Goal: Task Accomplishment & Management: Manage account settings

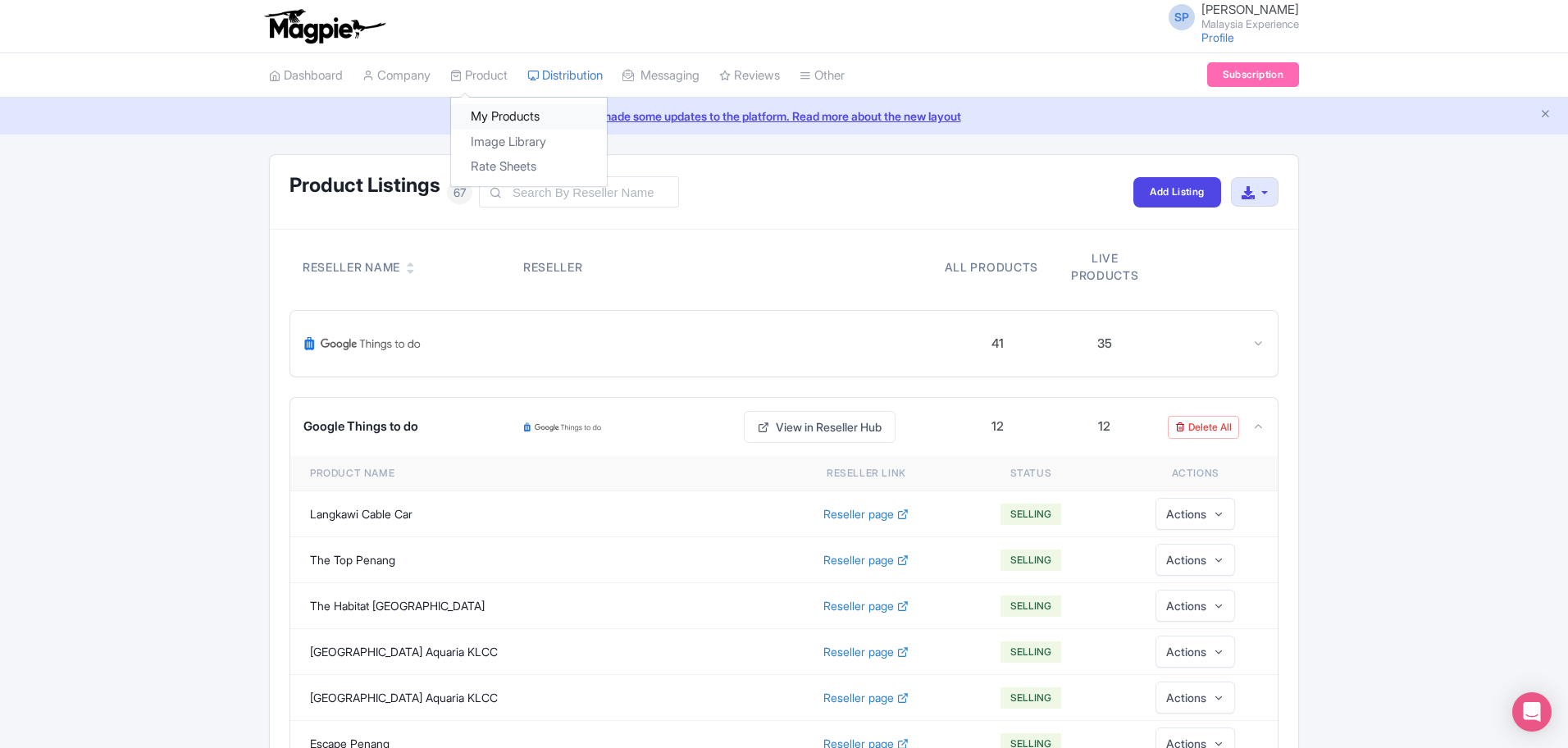
click at [512, 125] on link "My Products" at bounding box center [529, 116] width 156 height 25
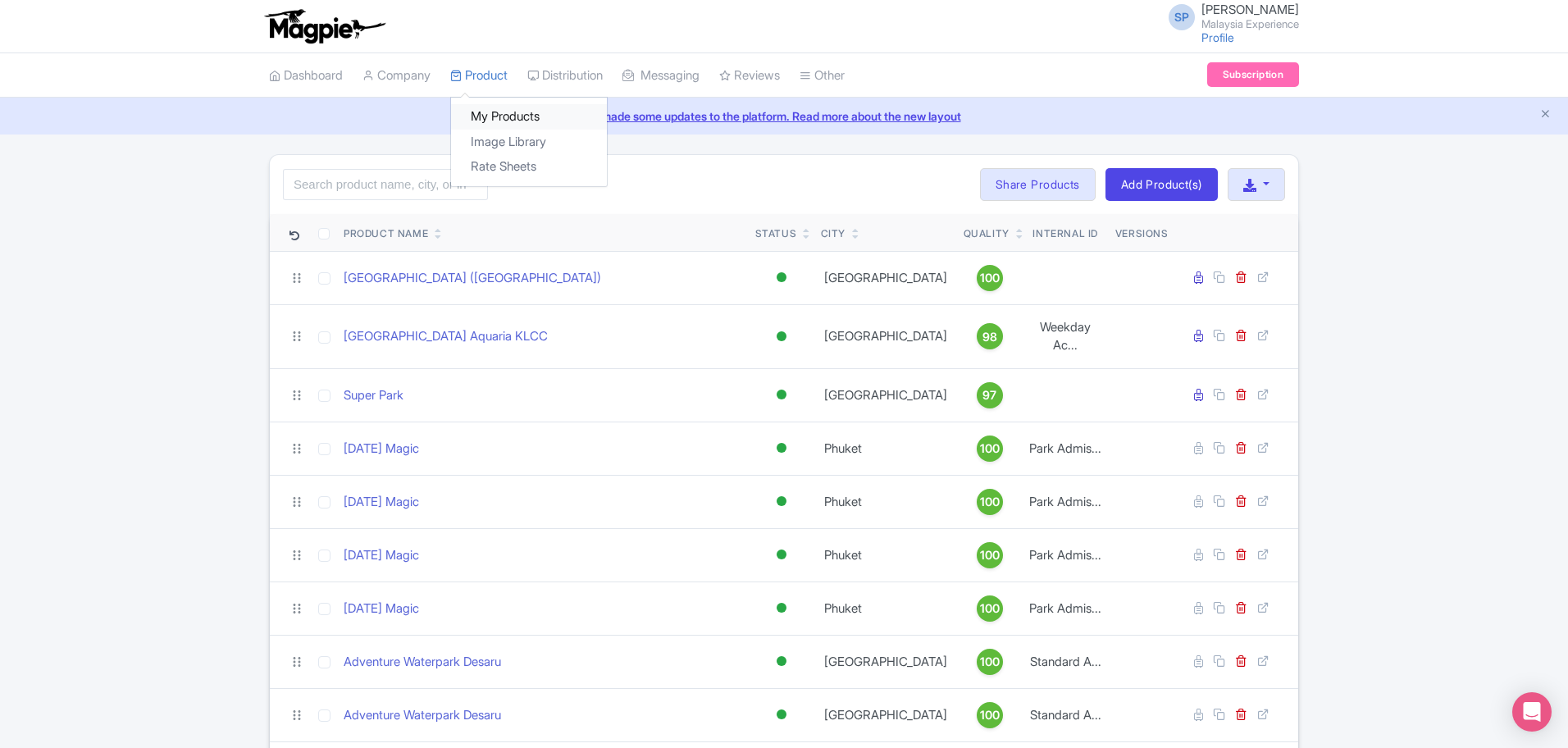
click at [485, 118] on link "My Products" at bounding box center [529, 116] width 156 height 25
click at [379, 177] on input "search" at bounding box center [385, 184] width 205 height 32
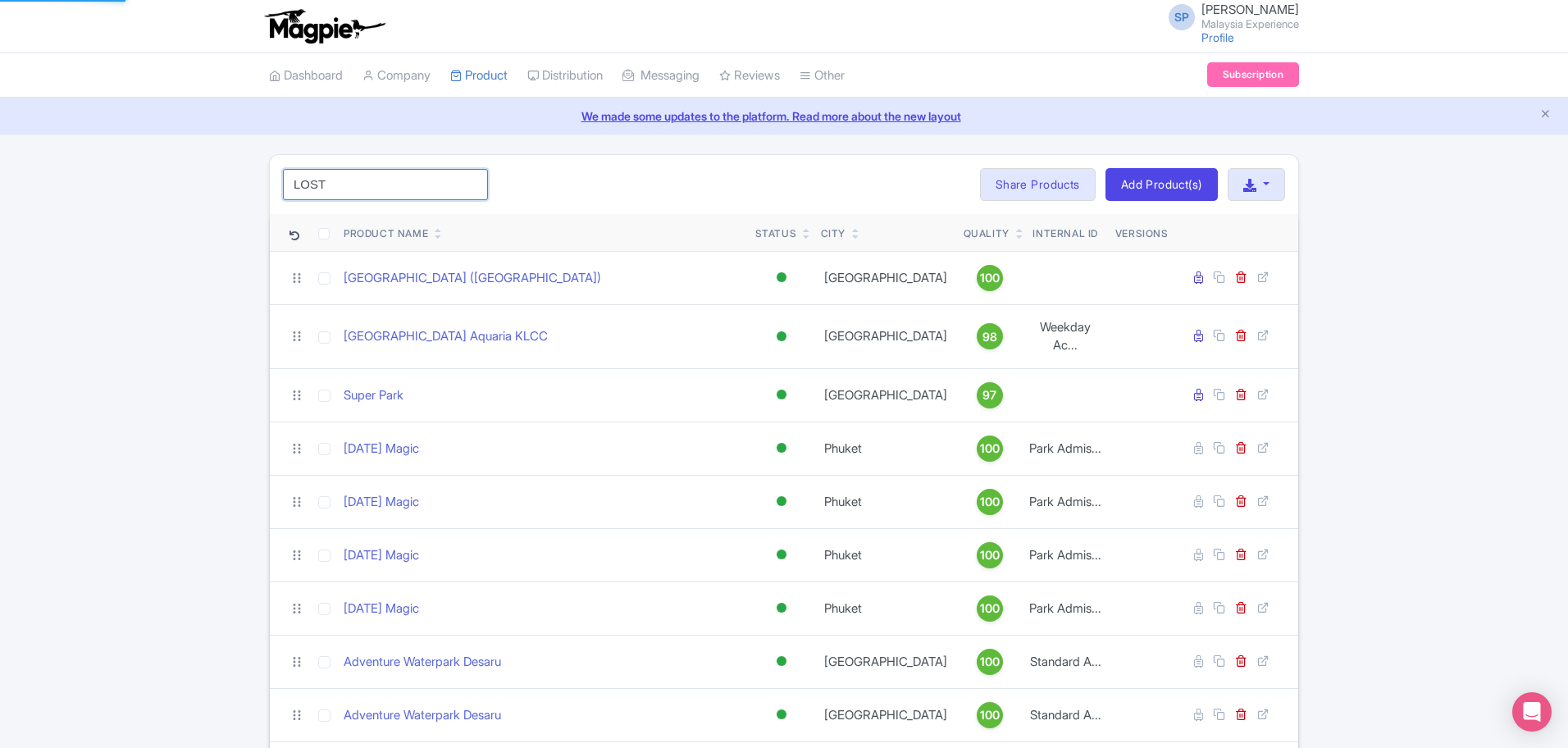
type input "LOST"
click button "Search" at bounding box center [0, 0] width 0 height 0
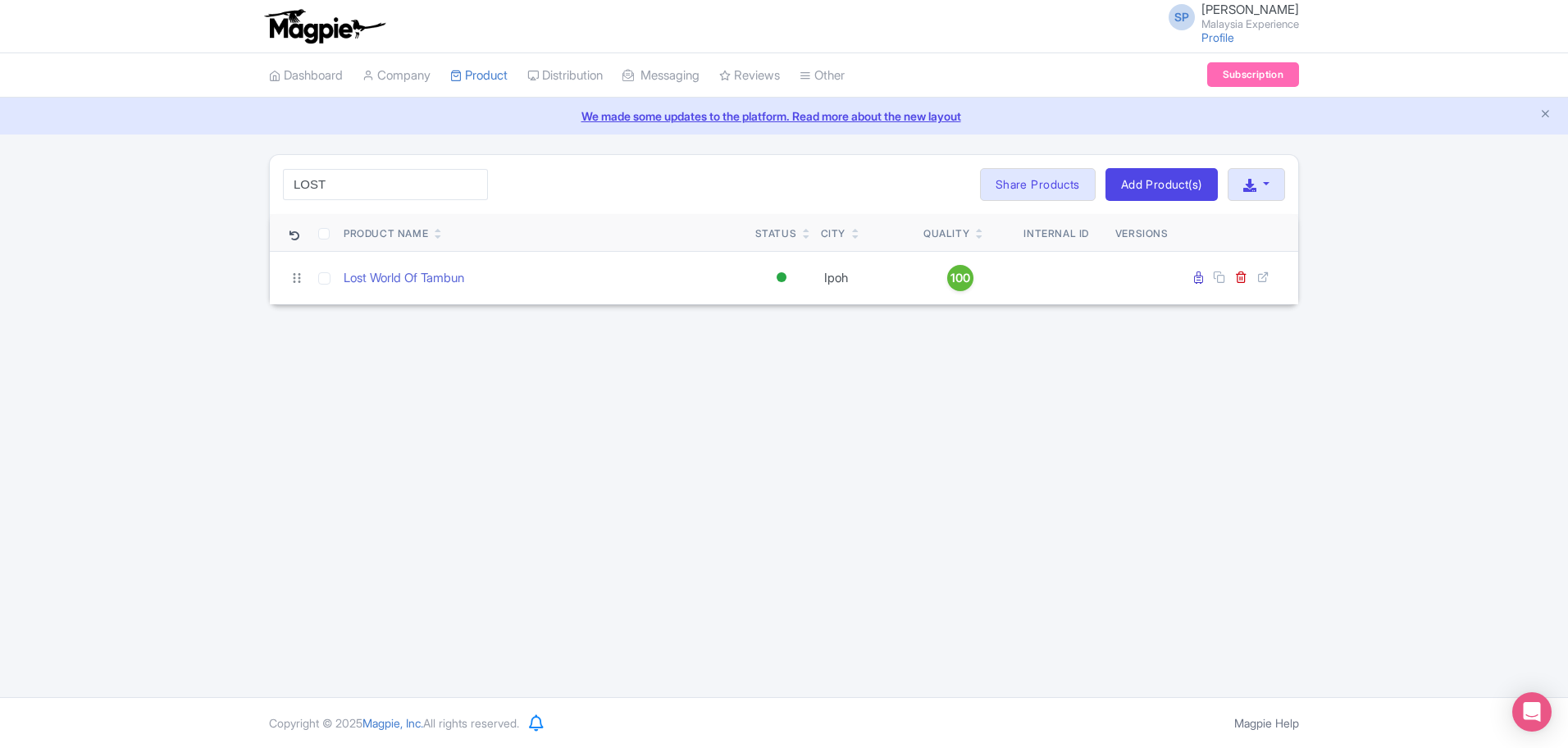
drag, startPoint x: 1132, startPoint y: 457, endPoint x: 1153, endPoint y: 431, distance: 33.4
click at [1138, 459] on div "SP SOORIA PRAKASH SUNDER Malaysia Experience Profile Users Settings Sign out Da…" at bounding box center [784, 349] width 1568 height 697
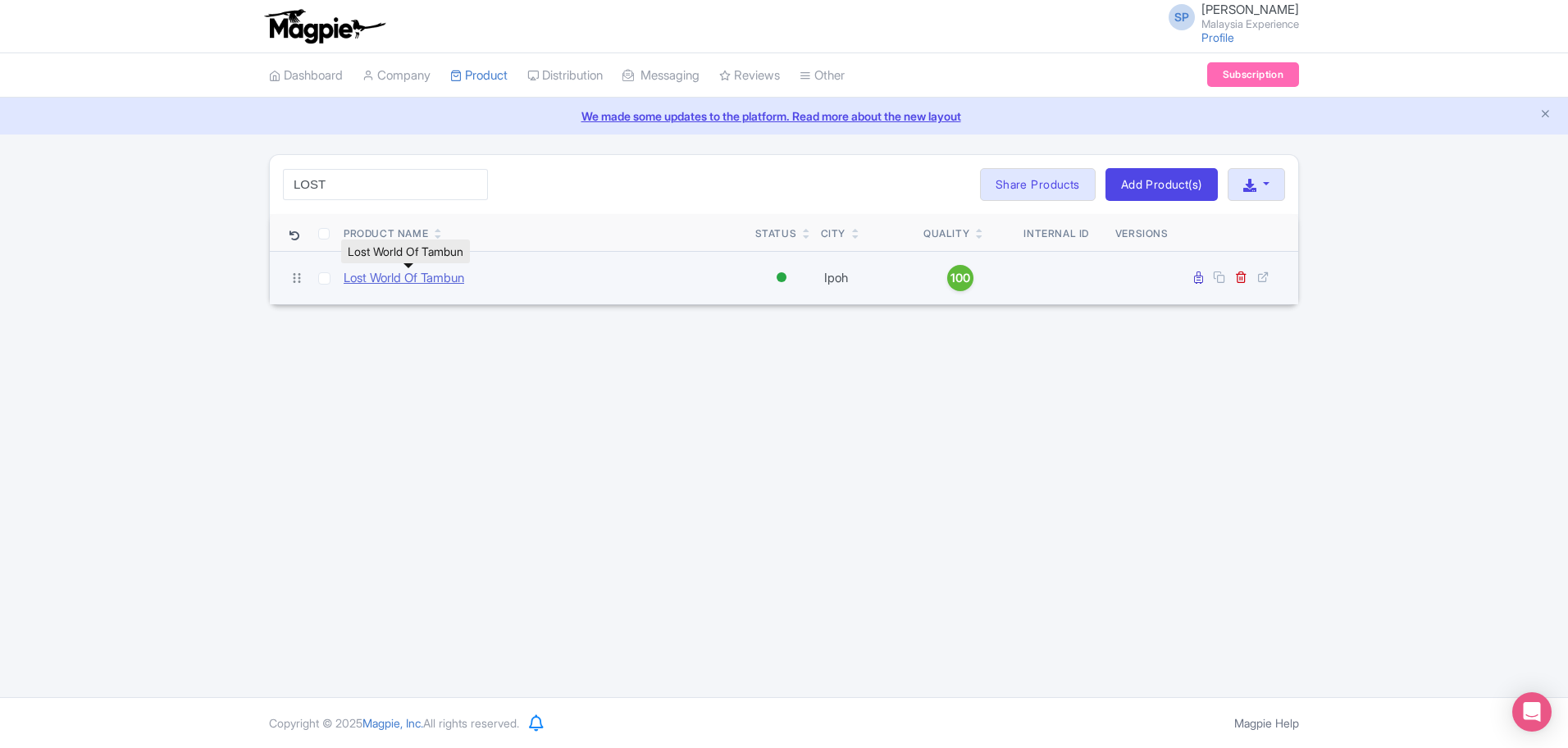
click at [405, 273] on link "Lost World Of Tambun" at bounding box center [404, 278] width 120 height 19
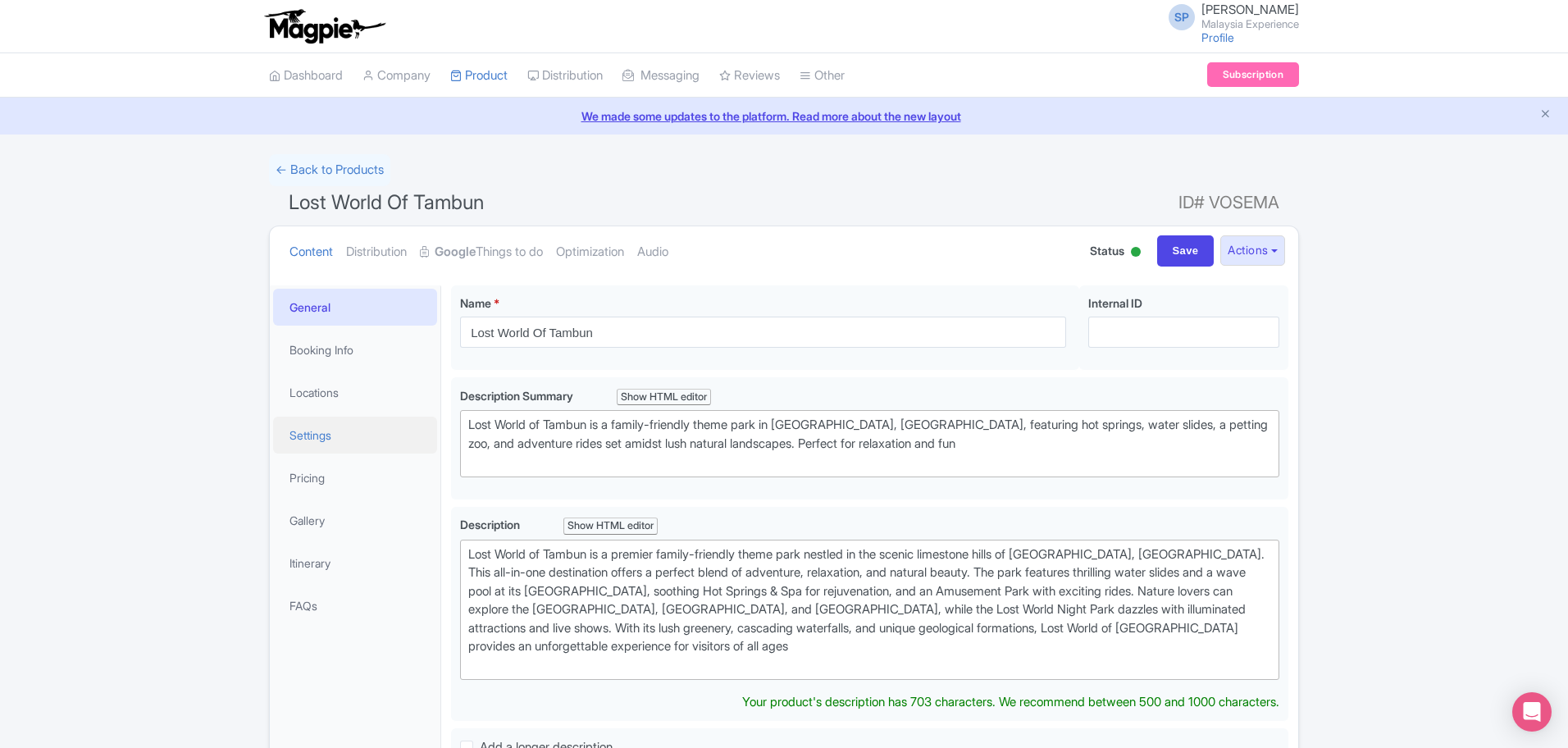
click at [321, 446] on link "Settings" at bounding box center [355, 436] width 164 height 37
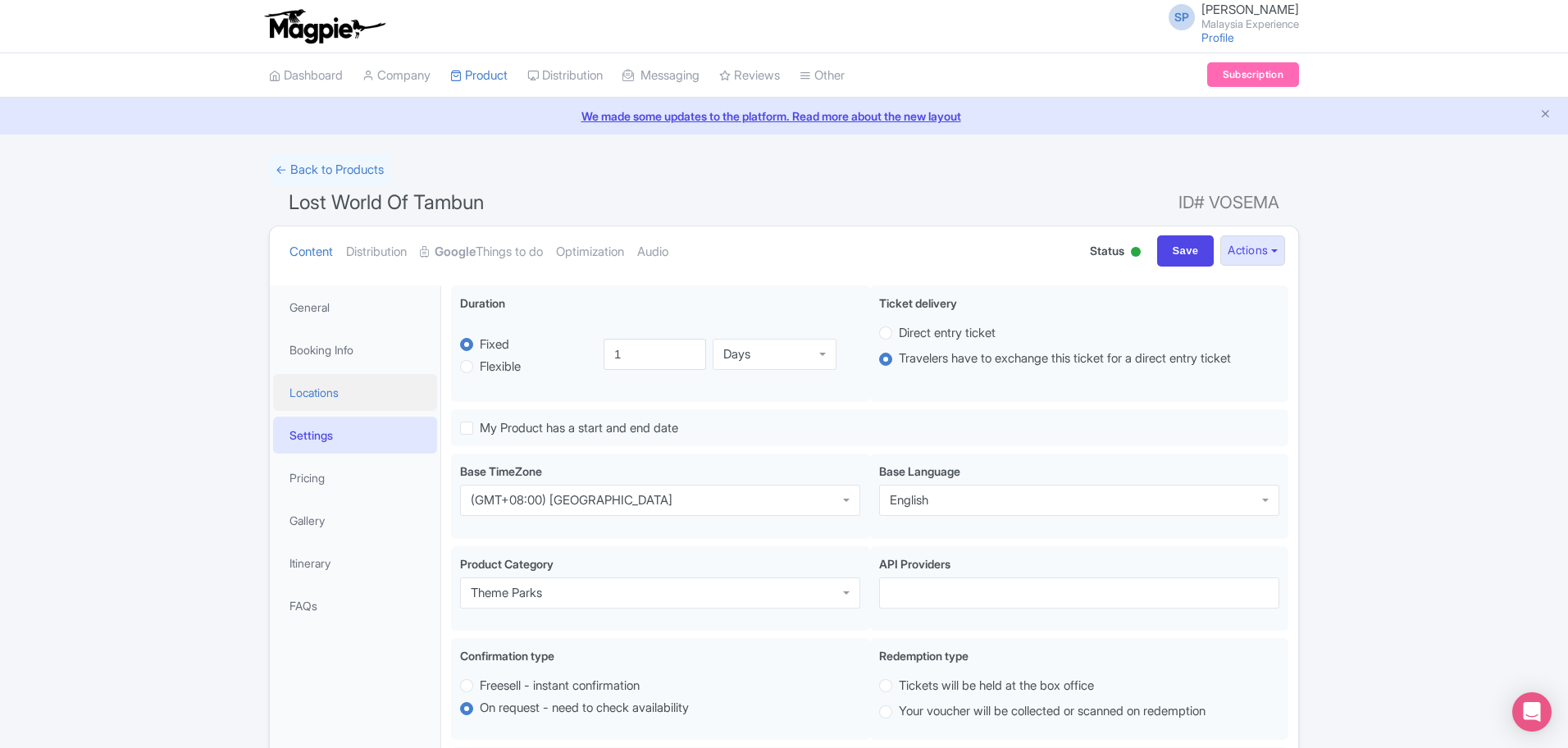
click at [325, 397] on link "Locations" at bounding box center [355, 393] width 164 height 37
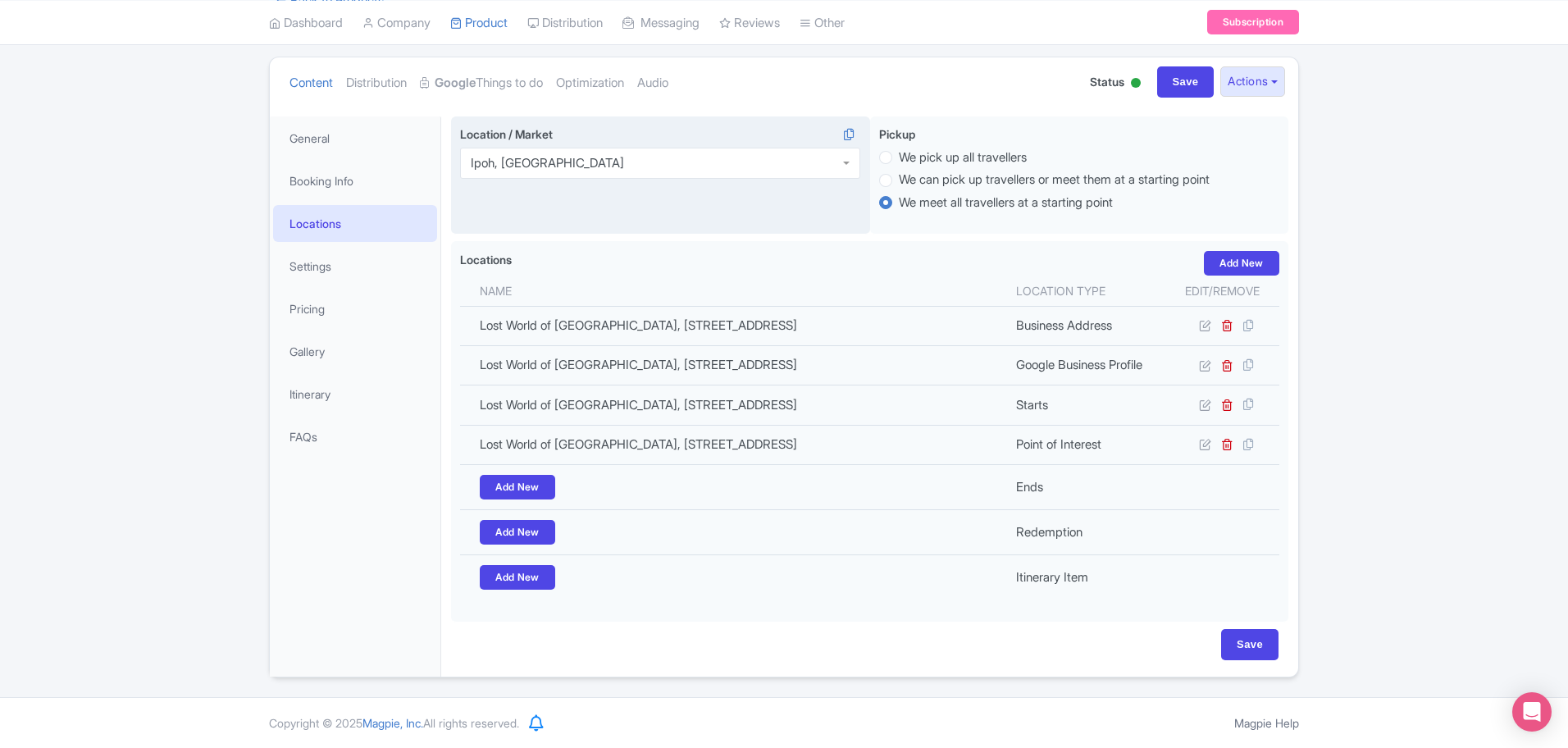
scroll to position [239, 0]
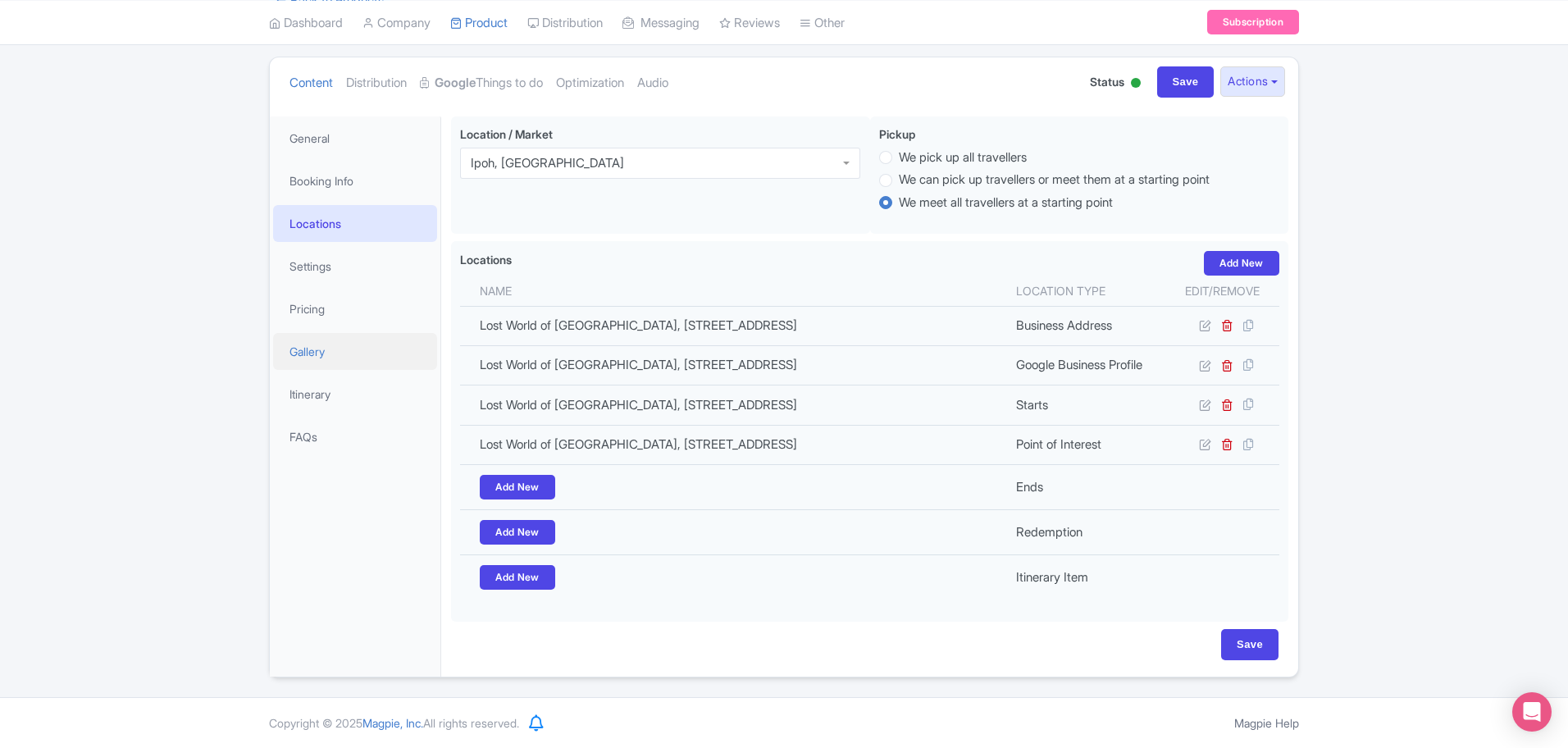
click at [298, 333] on link "Gallery" at bounding box center [355, 351] width 164 height 37
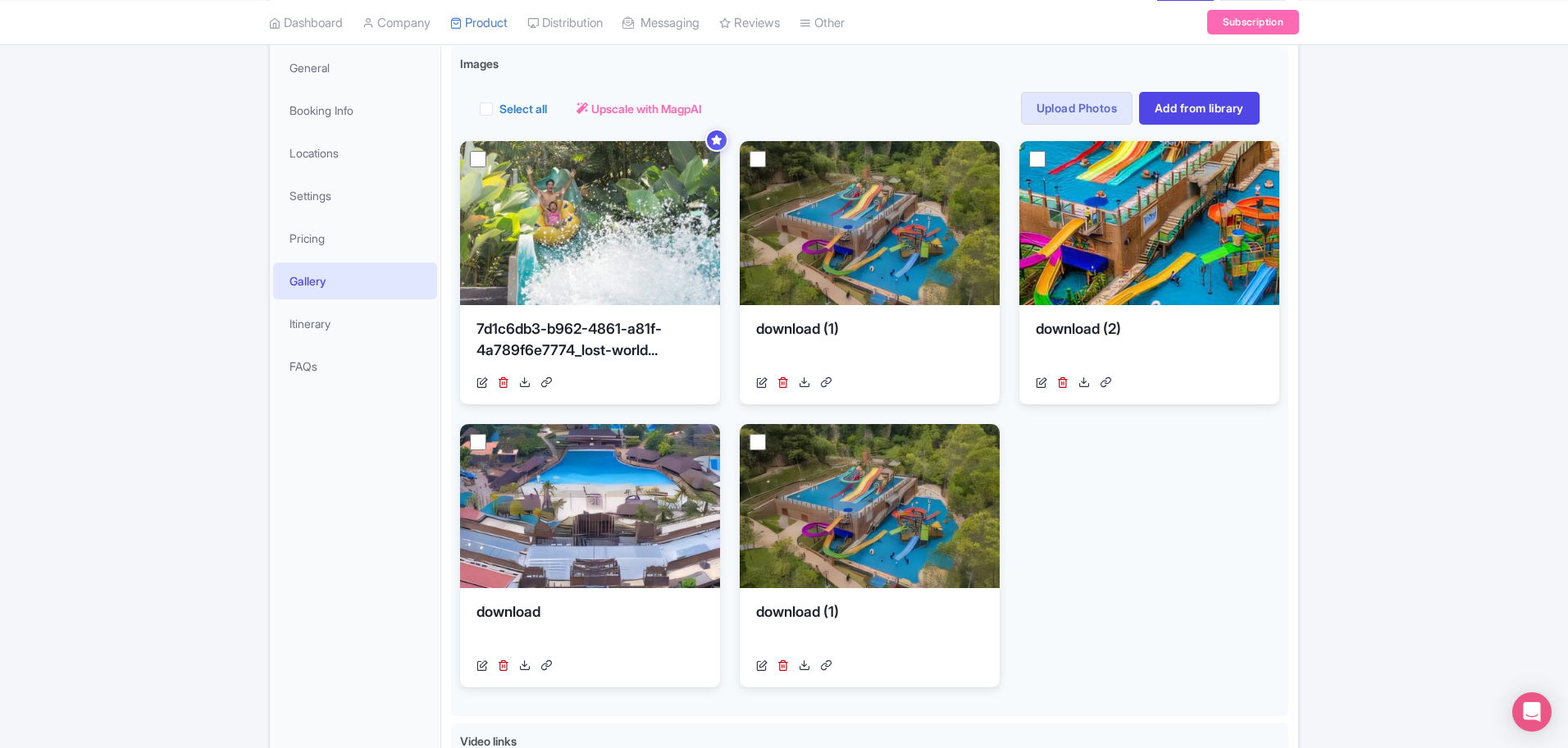
scroll to position [205, 0]
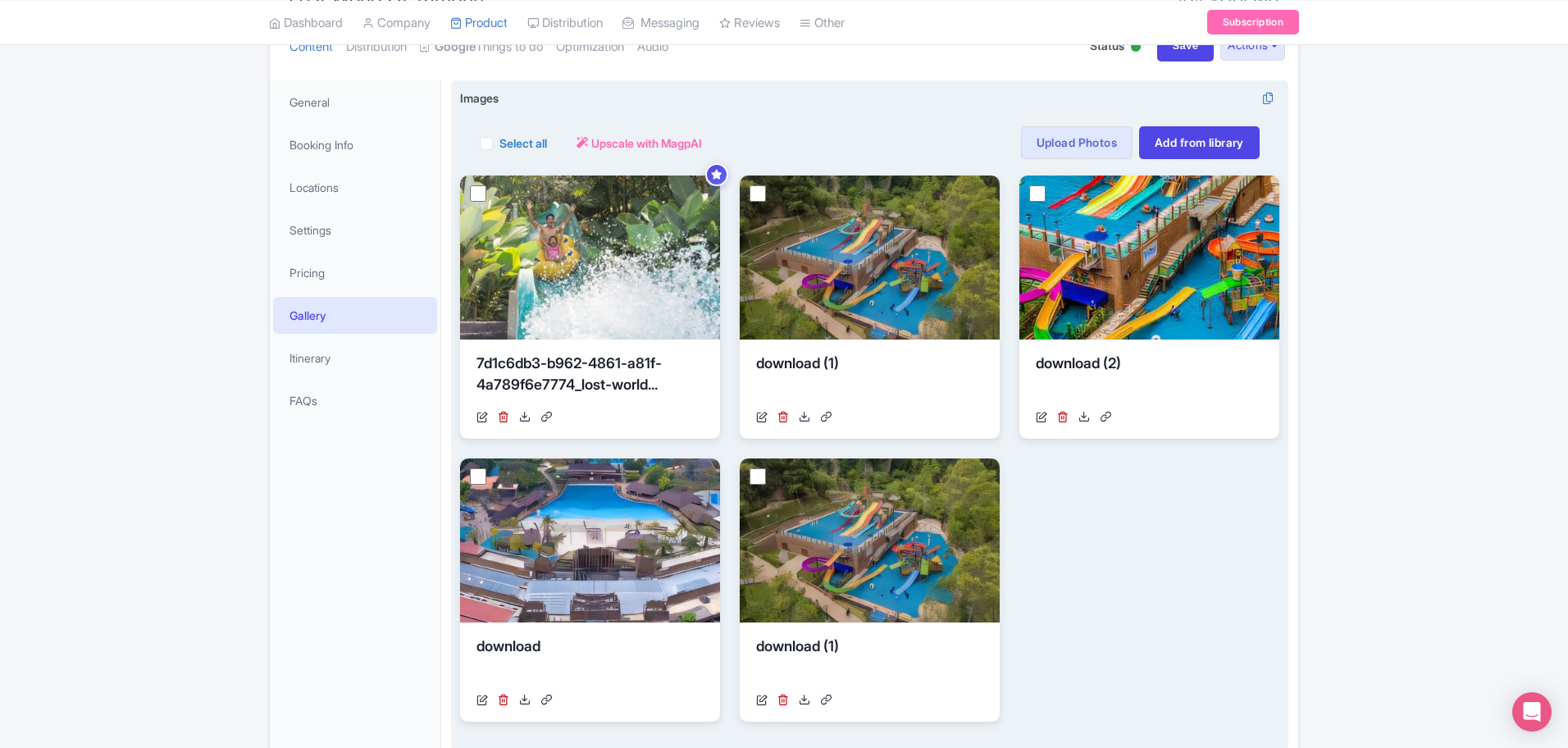
click at [499, 146] on label "Select all" at bounding box center [523, 143] width 47 height 18
click at [499, 144] on input "Select all" at bounding box center [505, 138] width 11 height 11
checkbox input "true"
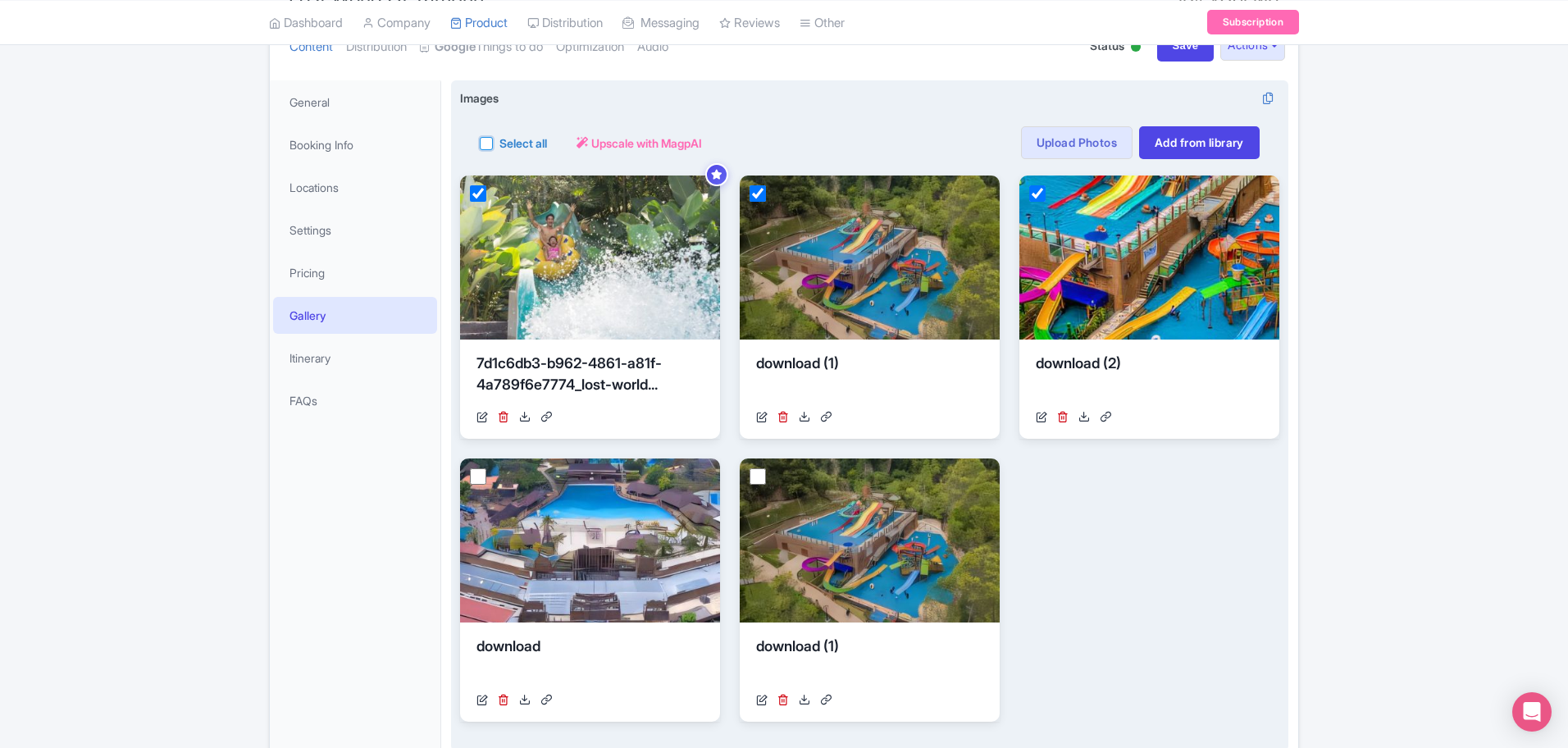
checkbox input "true"
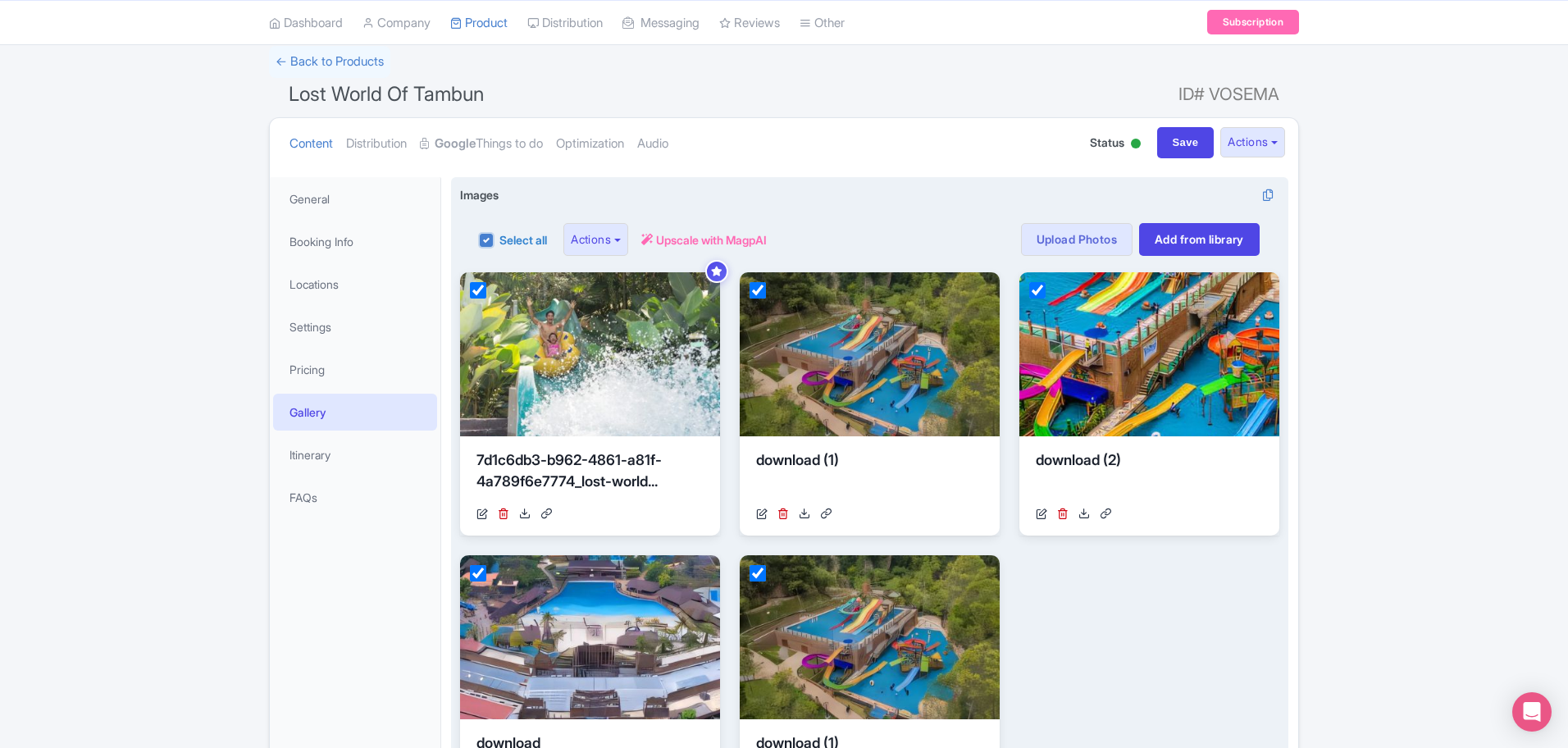
scroll to position [0, 0]
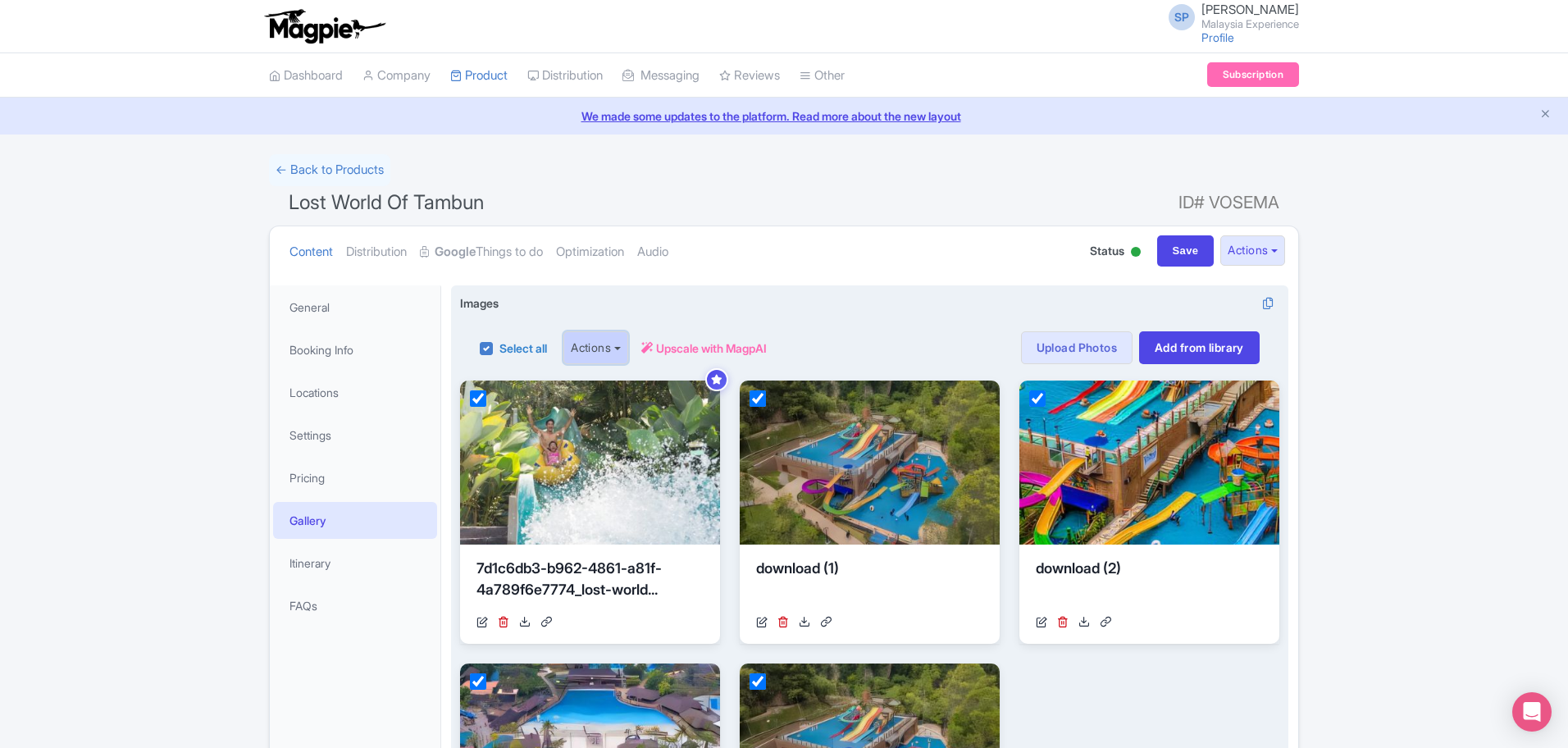
click at [576, 340] on button "Actions" at bounding box center [596, 348] width 65 height 32
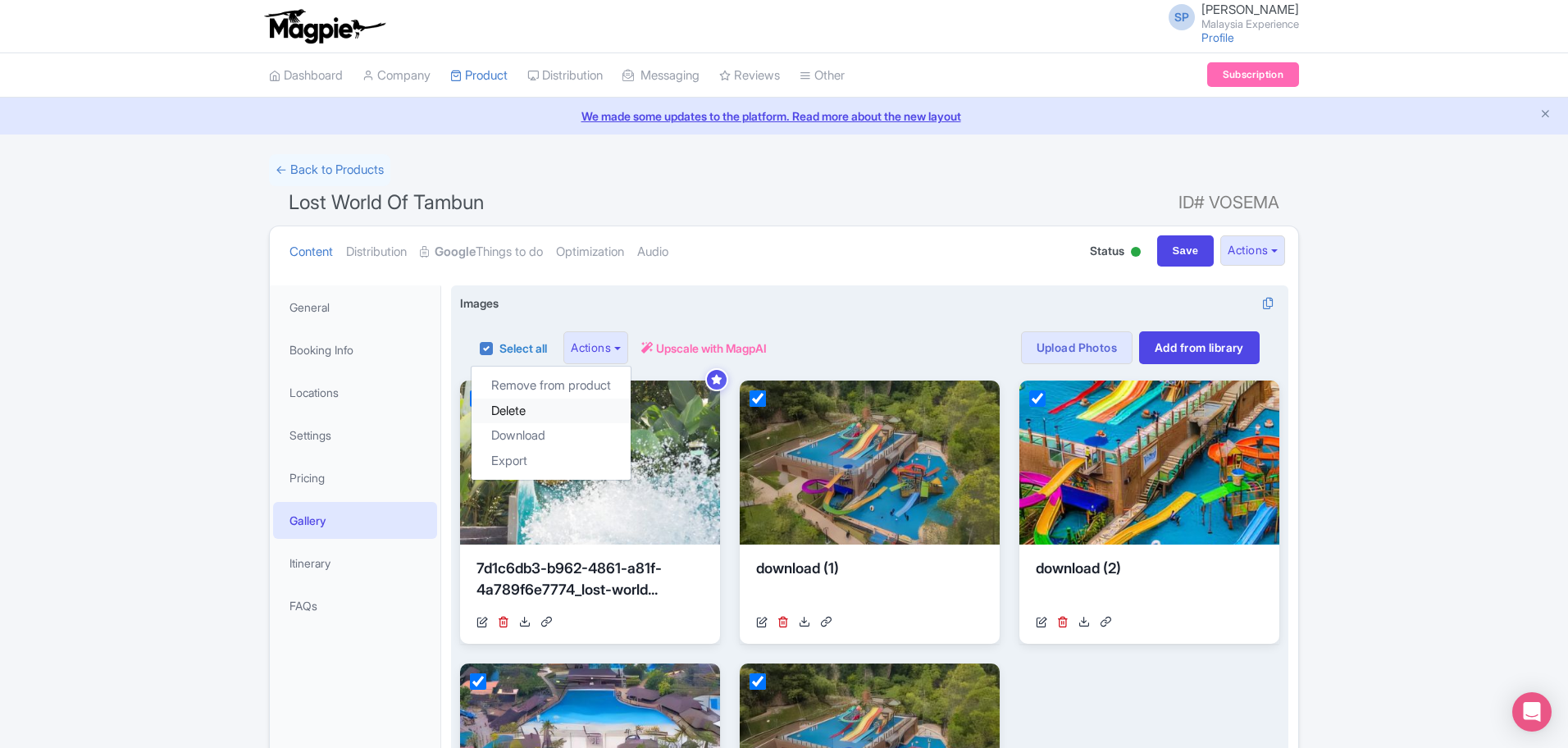
click at [547, 403] on link "Delete" at bounding box center [551, 411] width 159 height 25
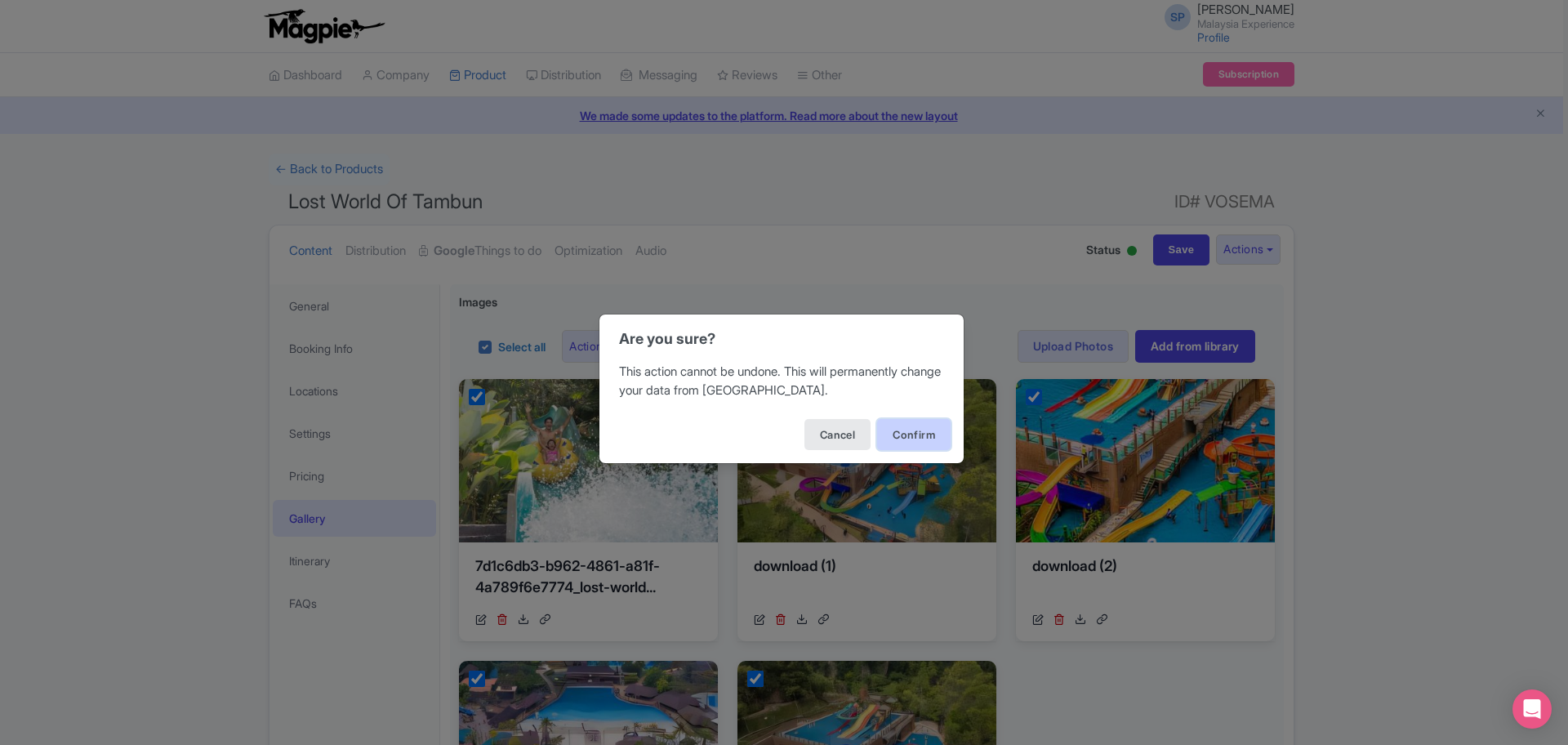
click at [916, 430] on button "Confirm" at bounding box center [915, 435] width 74 height 31
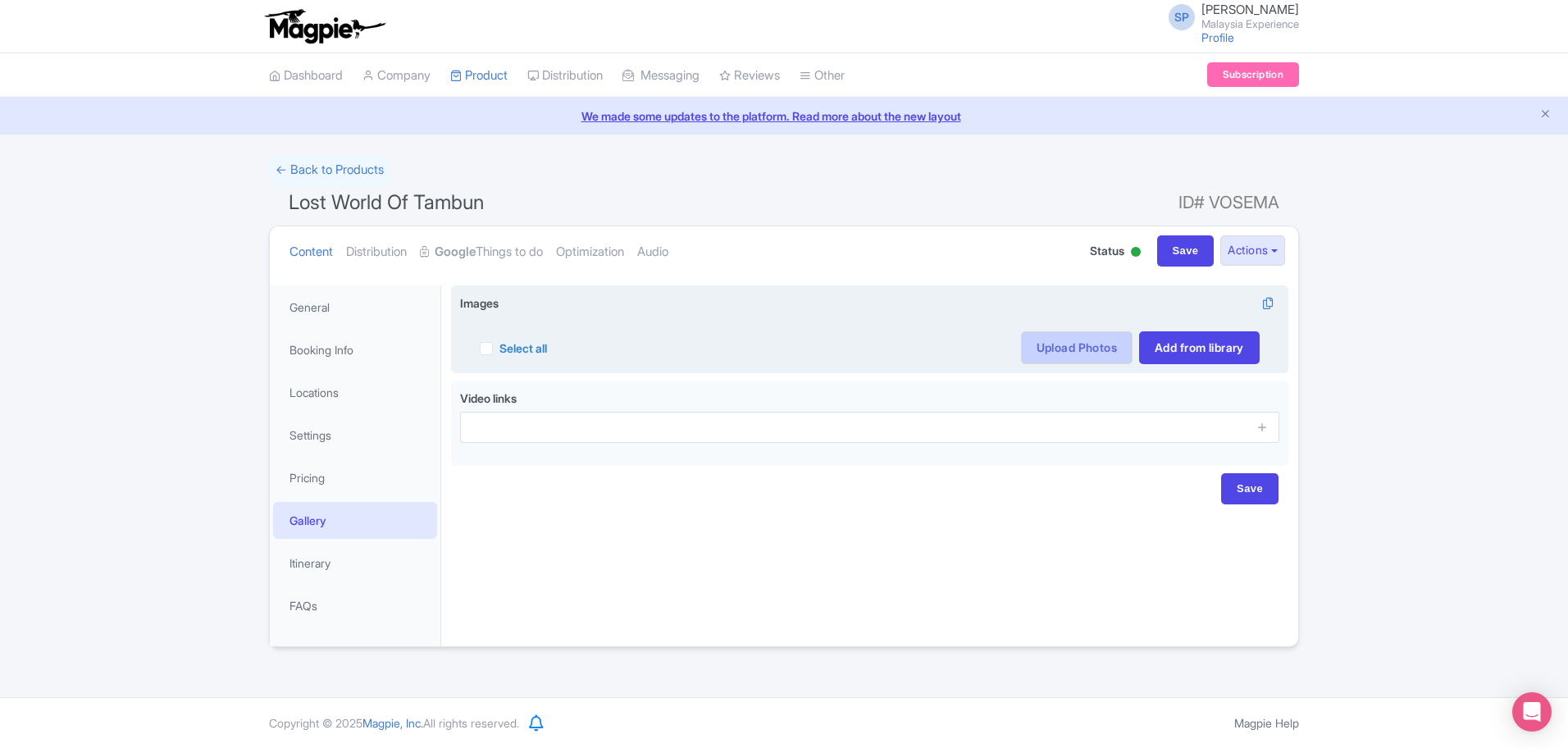
click at [1081, 342] on link "Upload Photos" at bounding box center [1077, 348] width 111 height 32
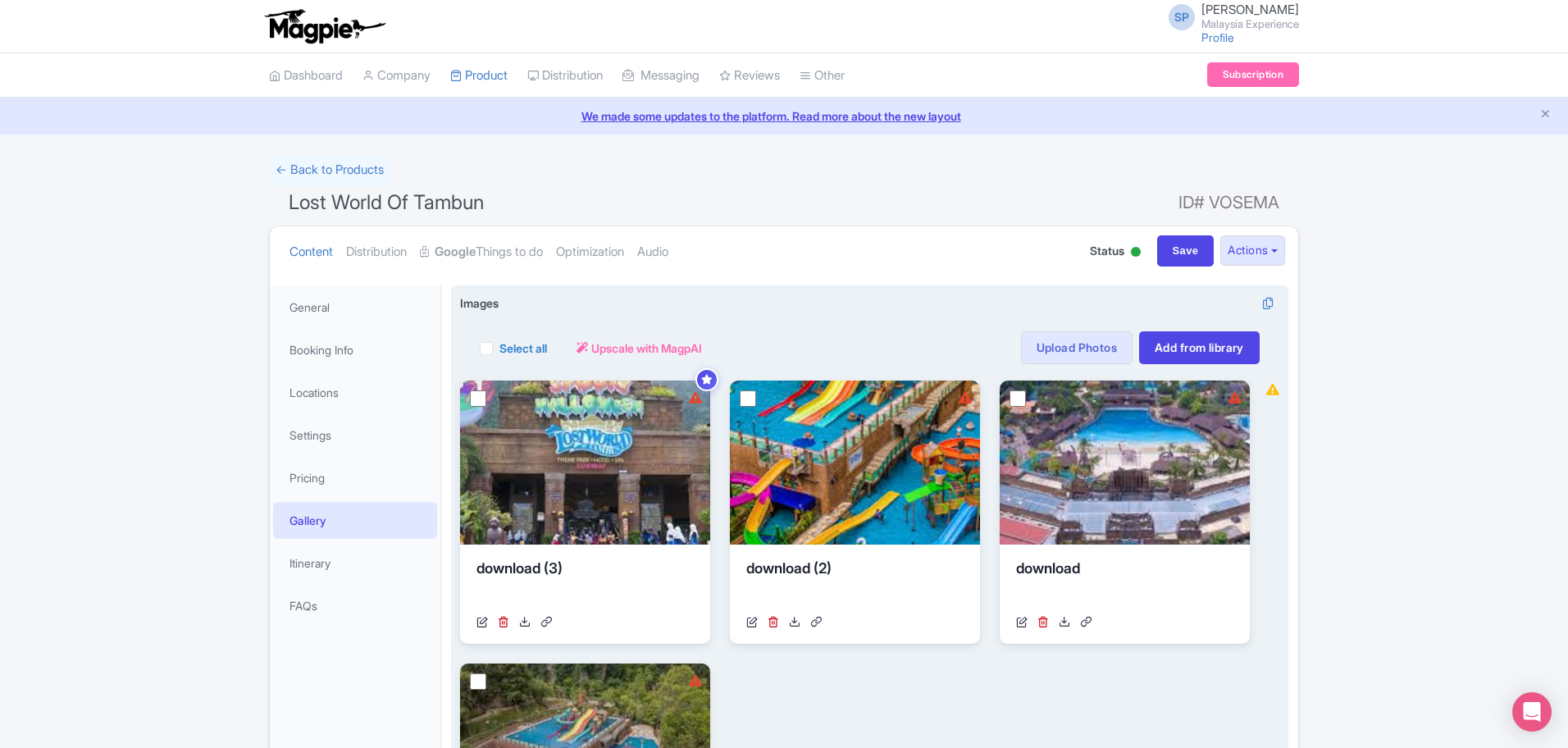
drag, startPoint x: 489, startPoint y: 347, endPoint x: 658, endPoint y: 358, distance: 169.4
click at [499, 347] on label "Select all" at bounding box center [523, 348] width 47 height 18
click at [499, 347] on input "Select all" at bounding box center [505, 344] width 11 height 11
checkbox input "true"
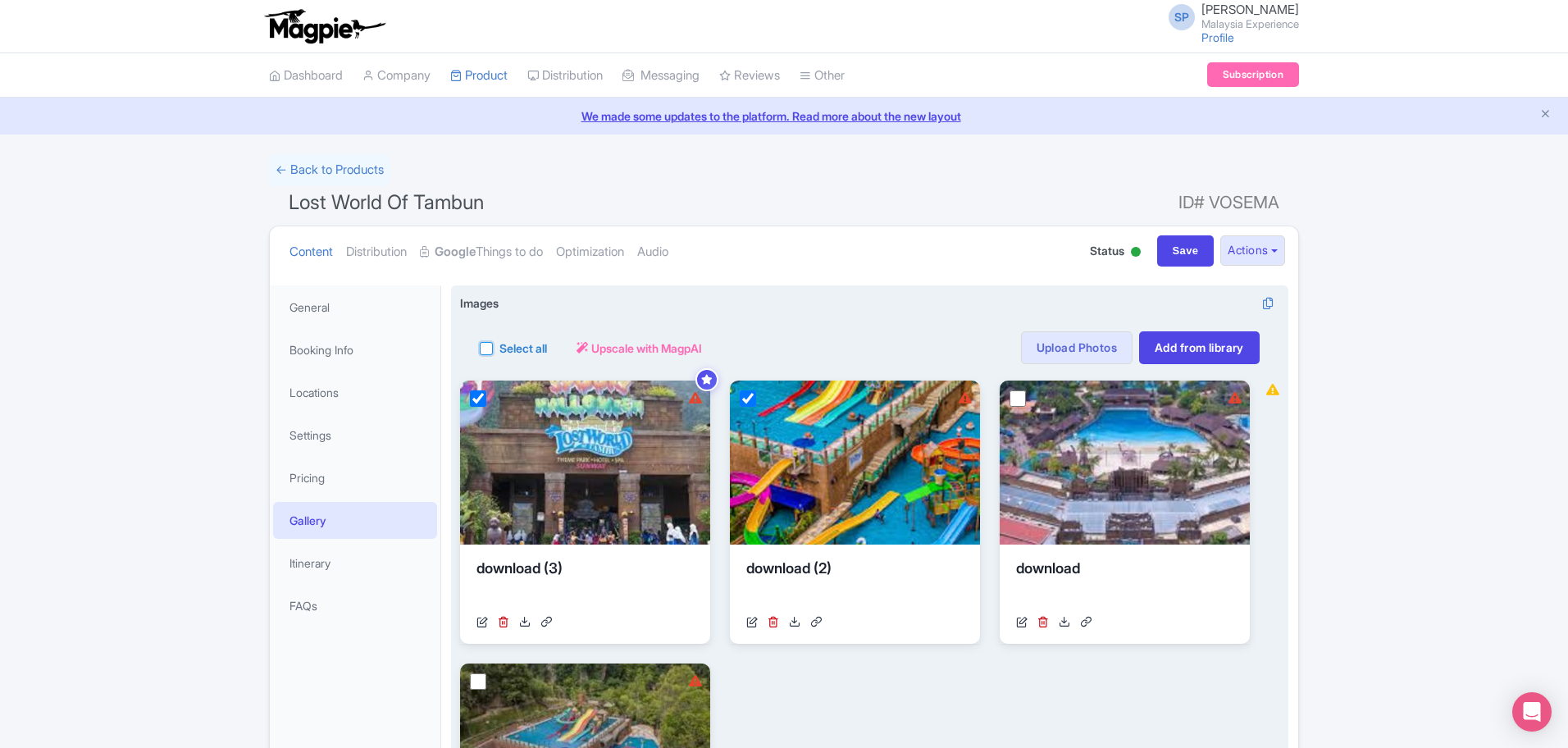
checkbox input "true"
click at [751, 349] on span "Upscale with MagpAI" at bounding box center [711, 348] width 110 height 18
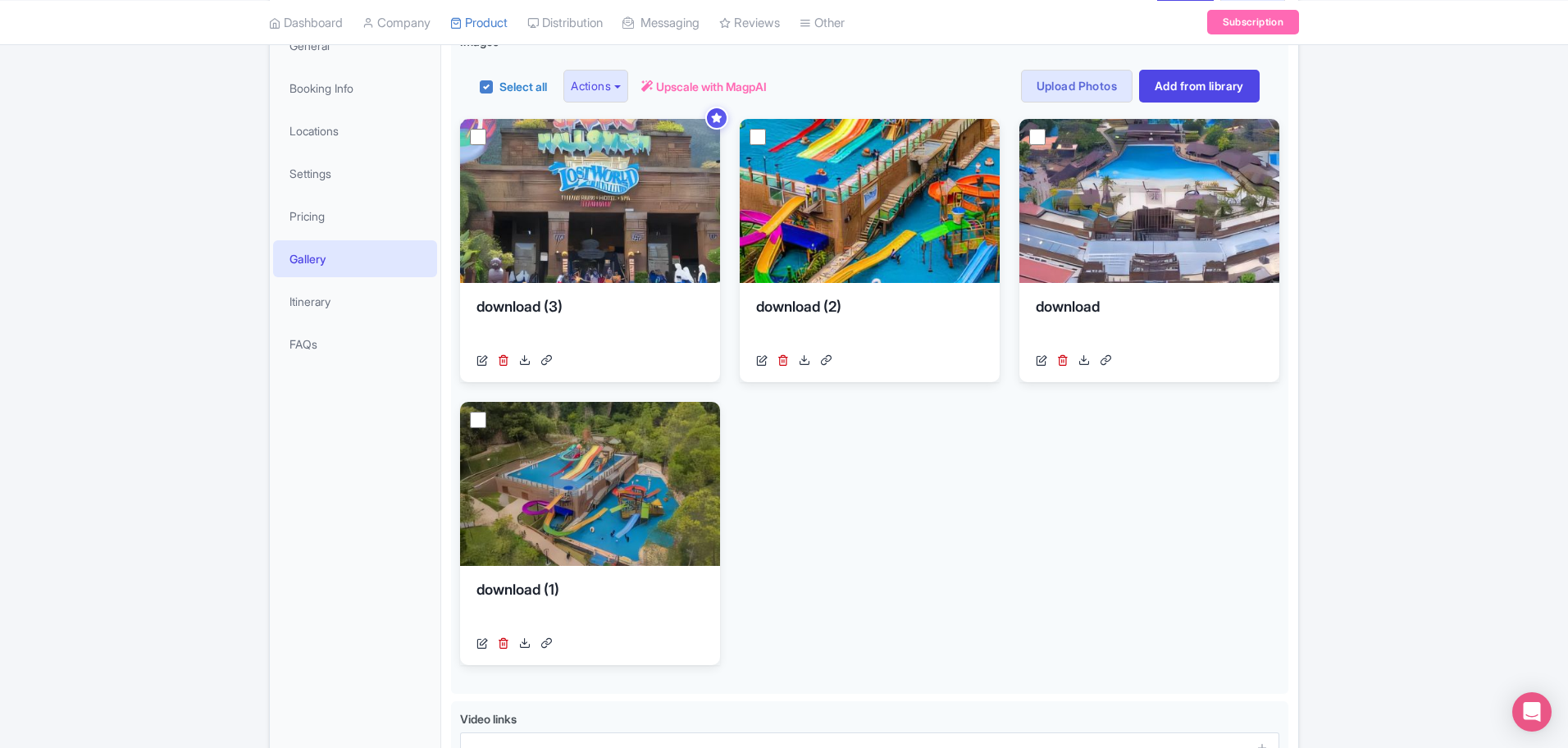
scroll to position [426, 0]
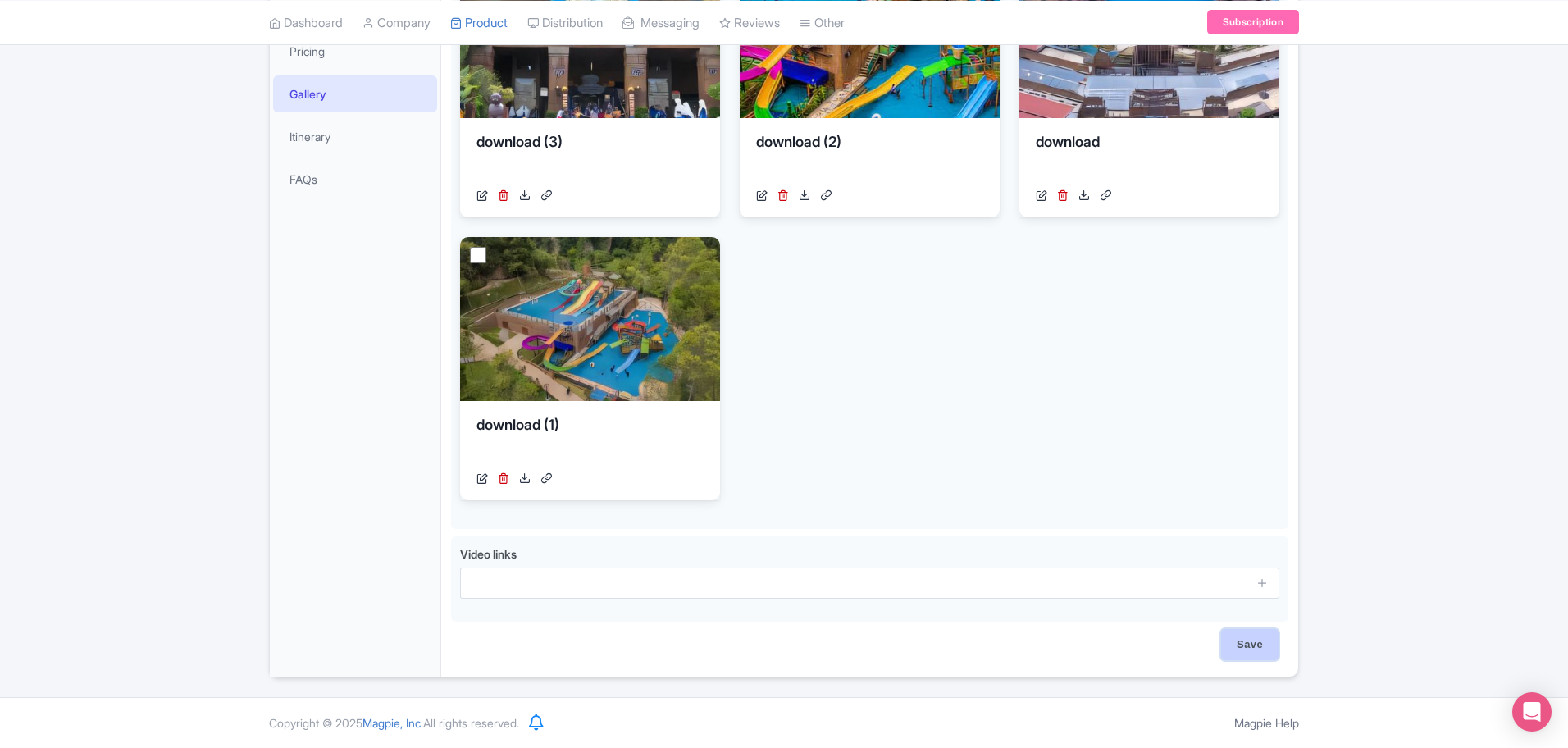
click at [1237, 648] on input "Save" at bounding box center [1250, 645] width 57 height 32
type input "Saving..."
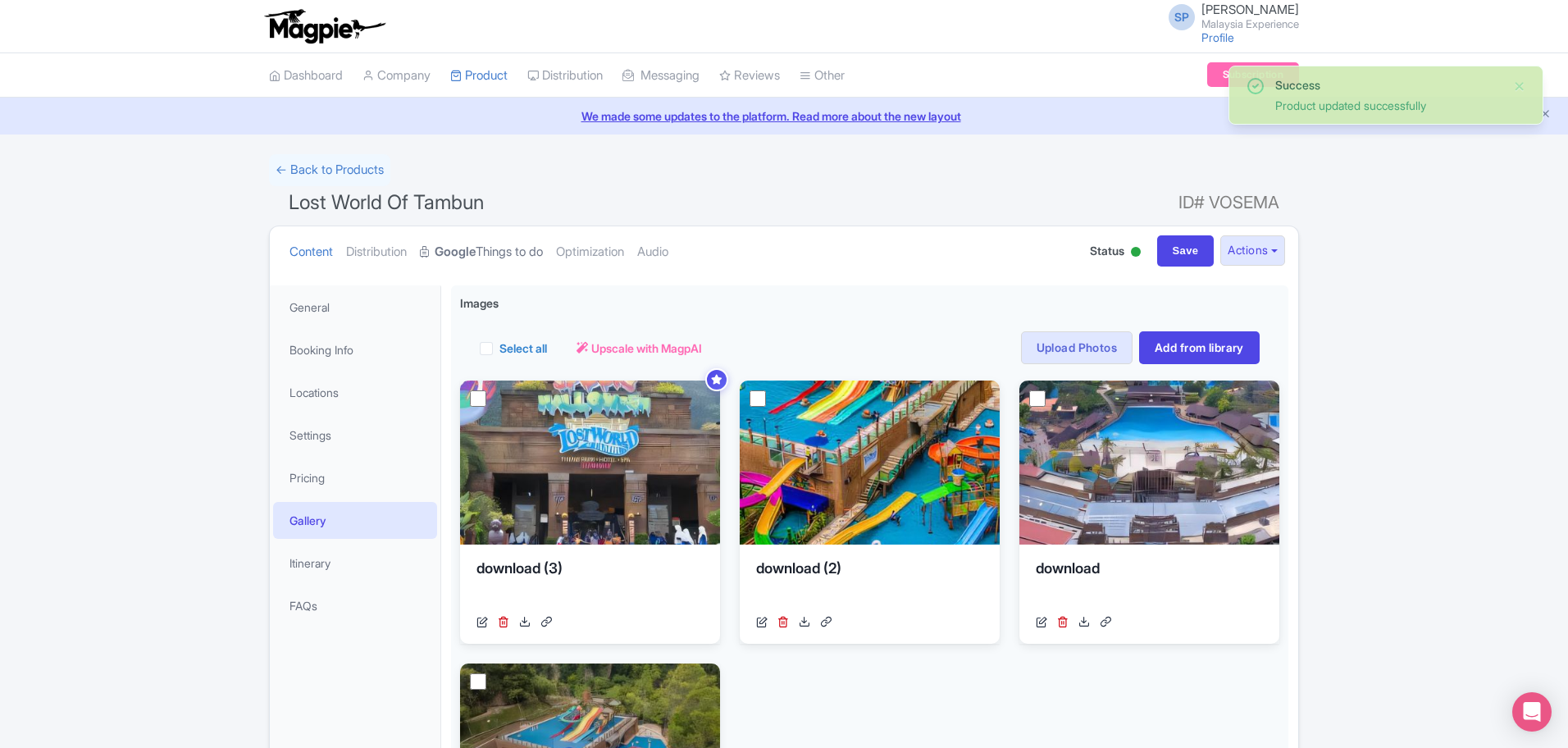
click at [491, 260] on link "Google Things to do" at bounding box center [481, 252] width 123 height 52
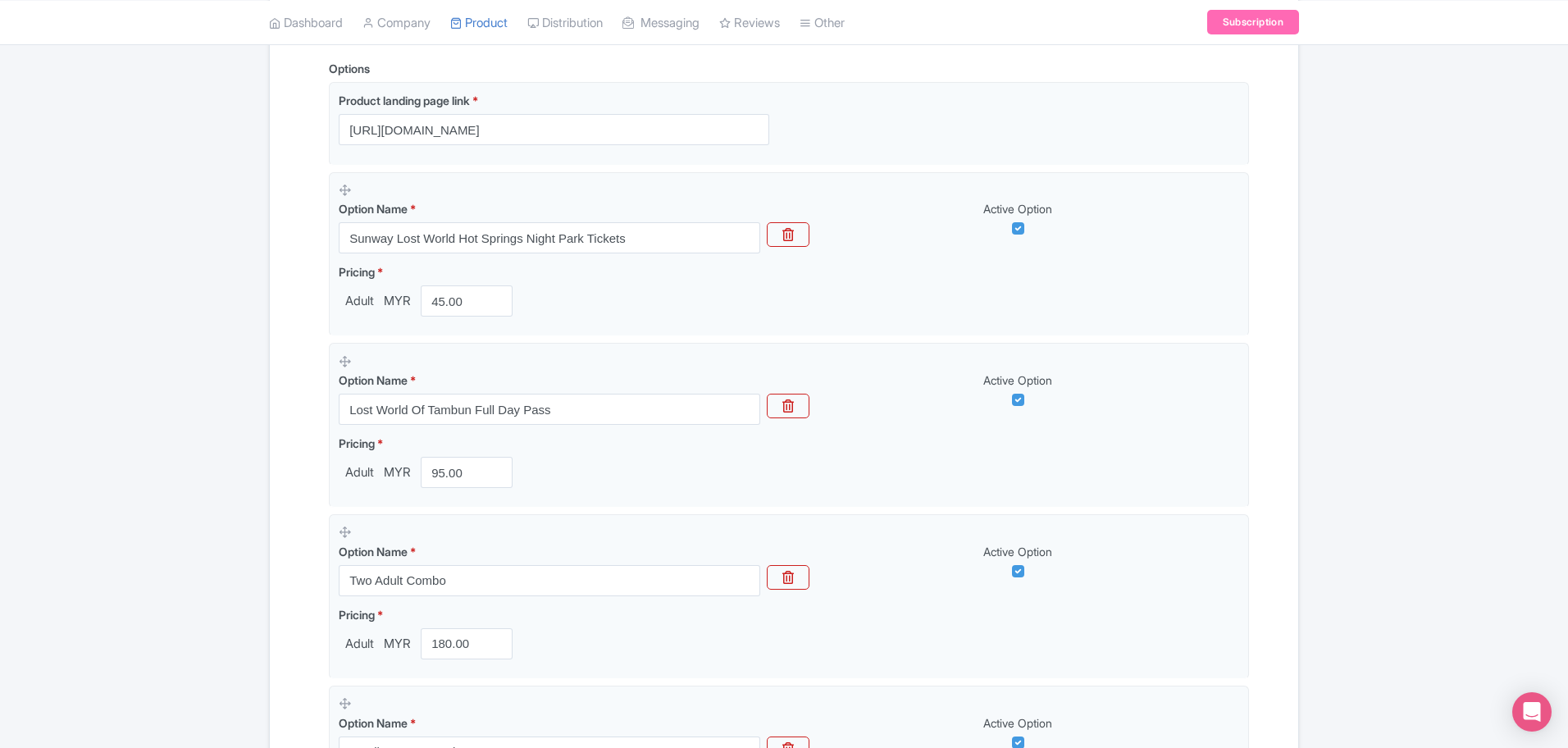
scroll to position [411, 0]
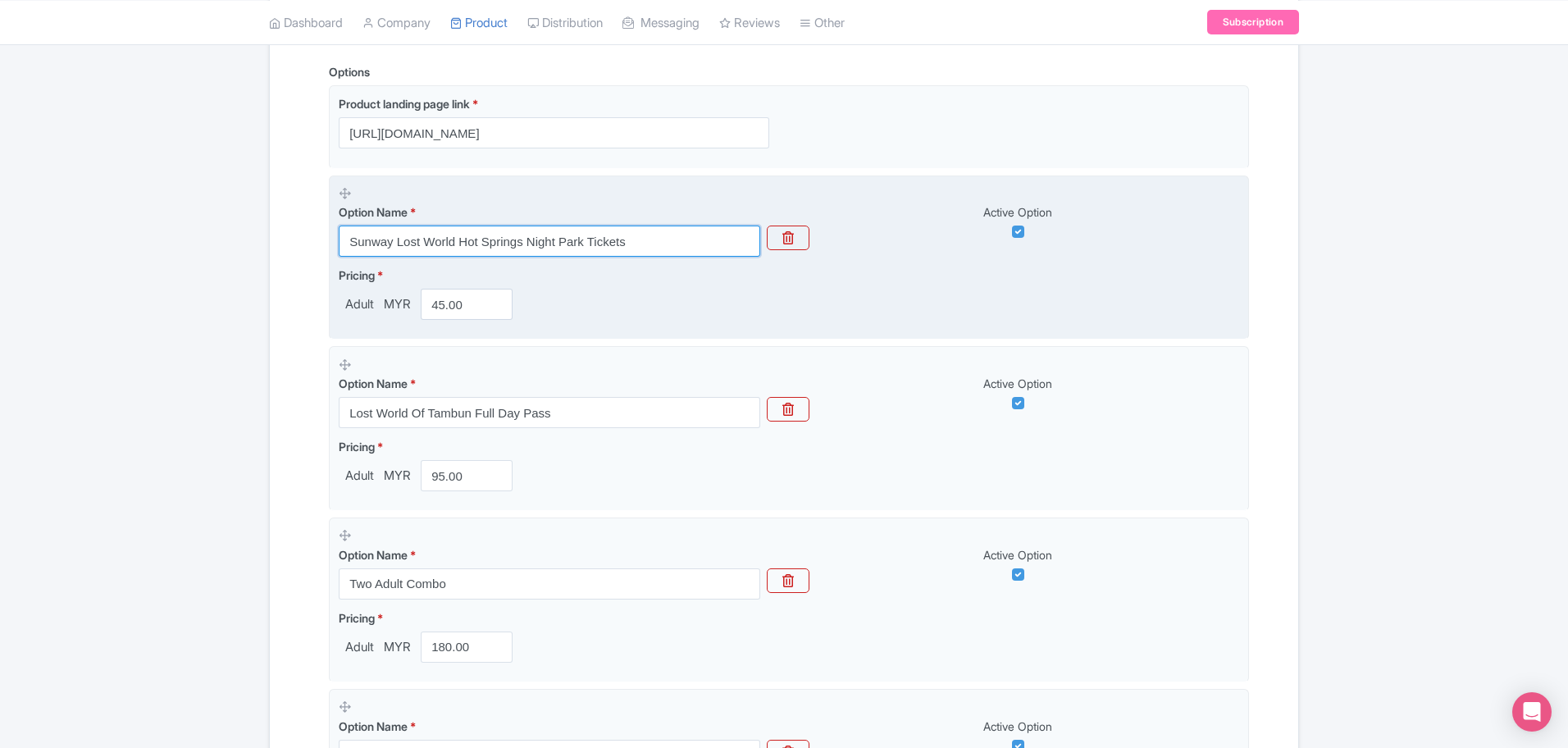
click at [649, 235] on input "Sunway Lost World Hot Springs Night Park Tickets" at bounding box center [550, 241] width 422 height 32
paste input "Lost World Of Tambun: Night Park"
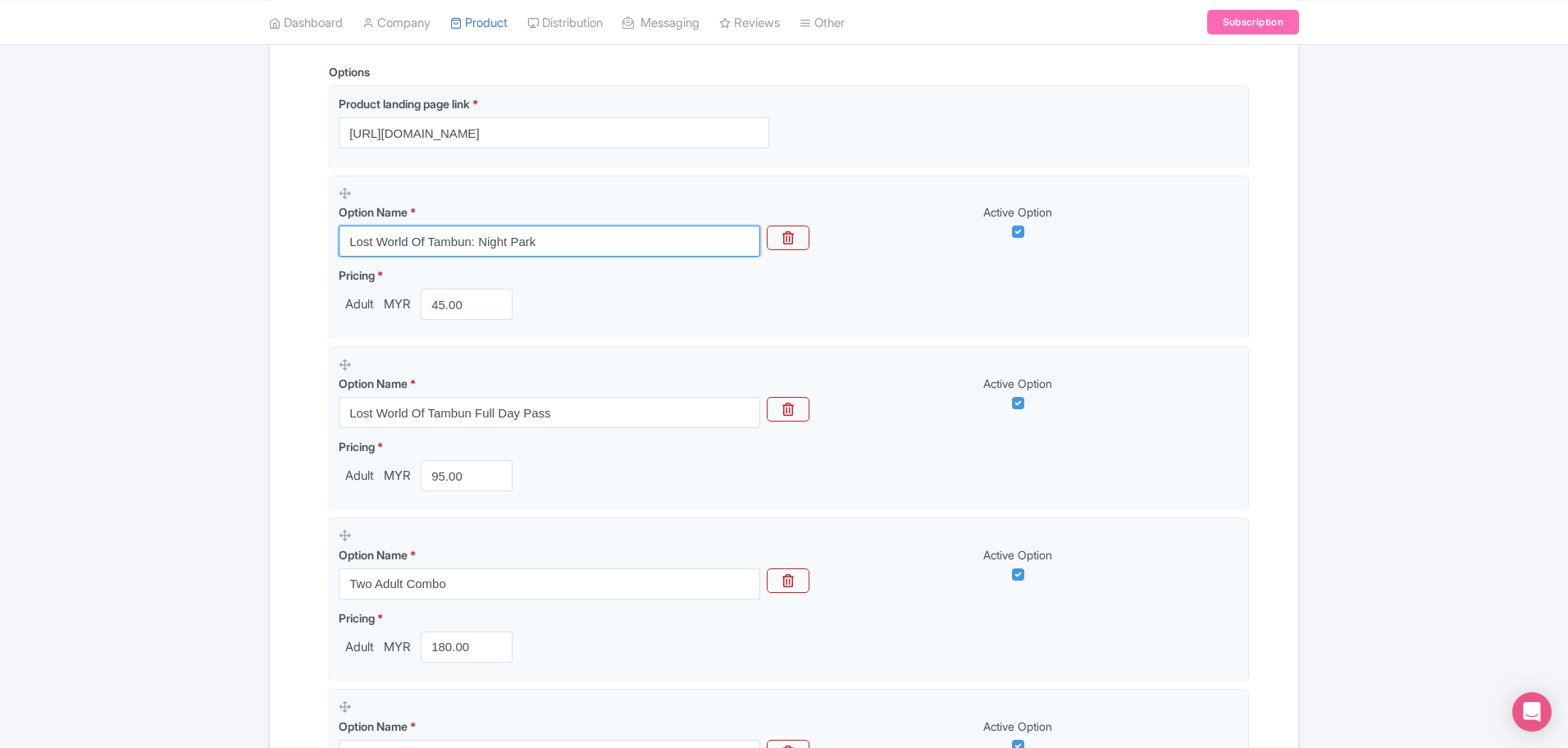
type input "Lost World Of Tambun: Night Park"
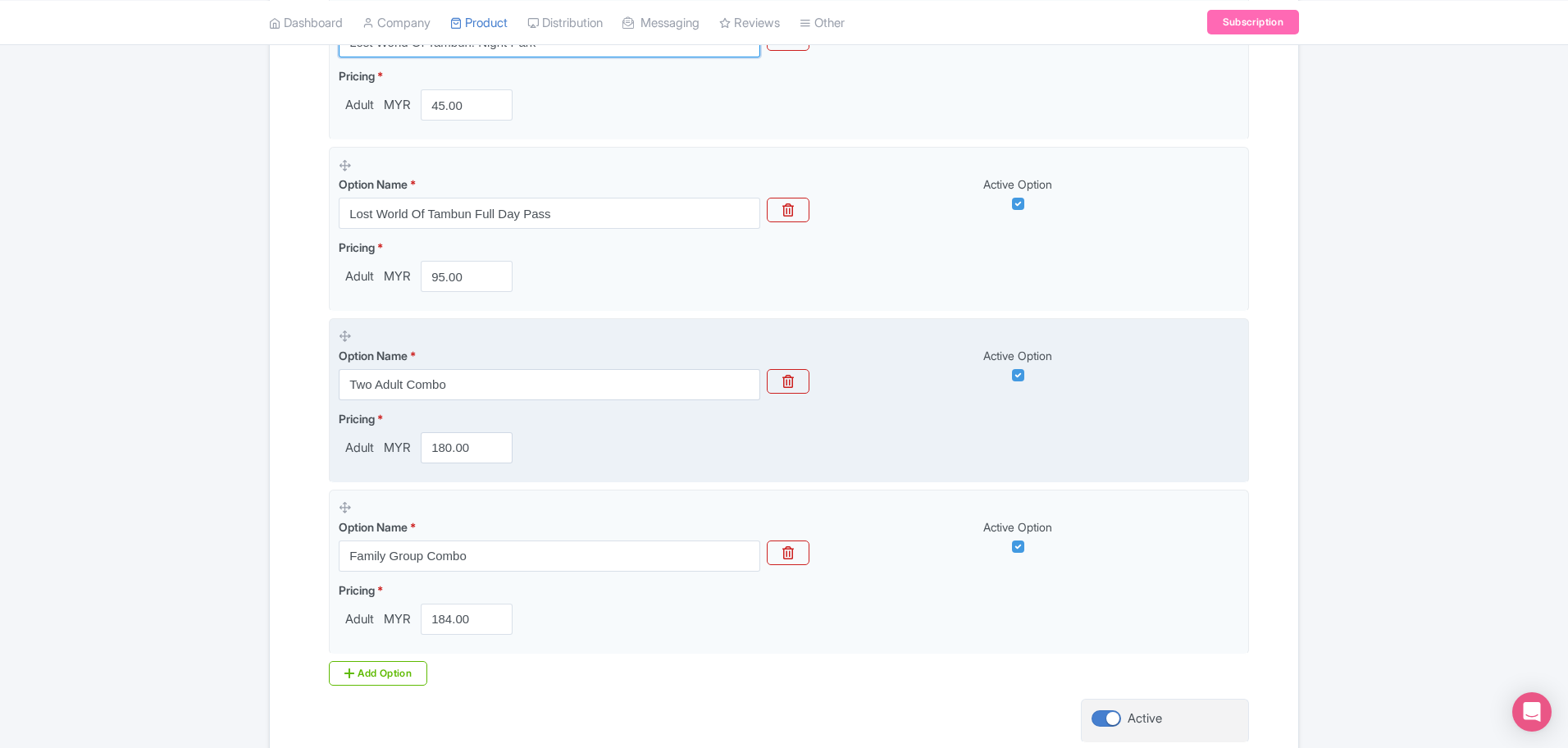
scroll to position [615, 0]
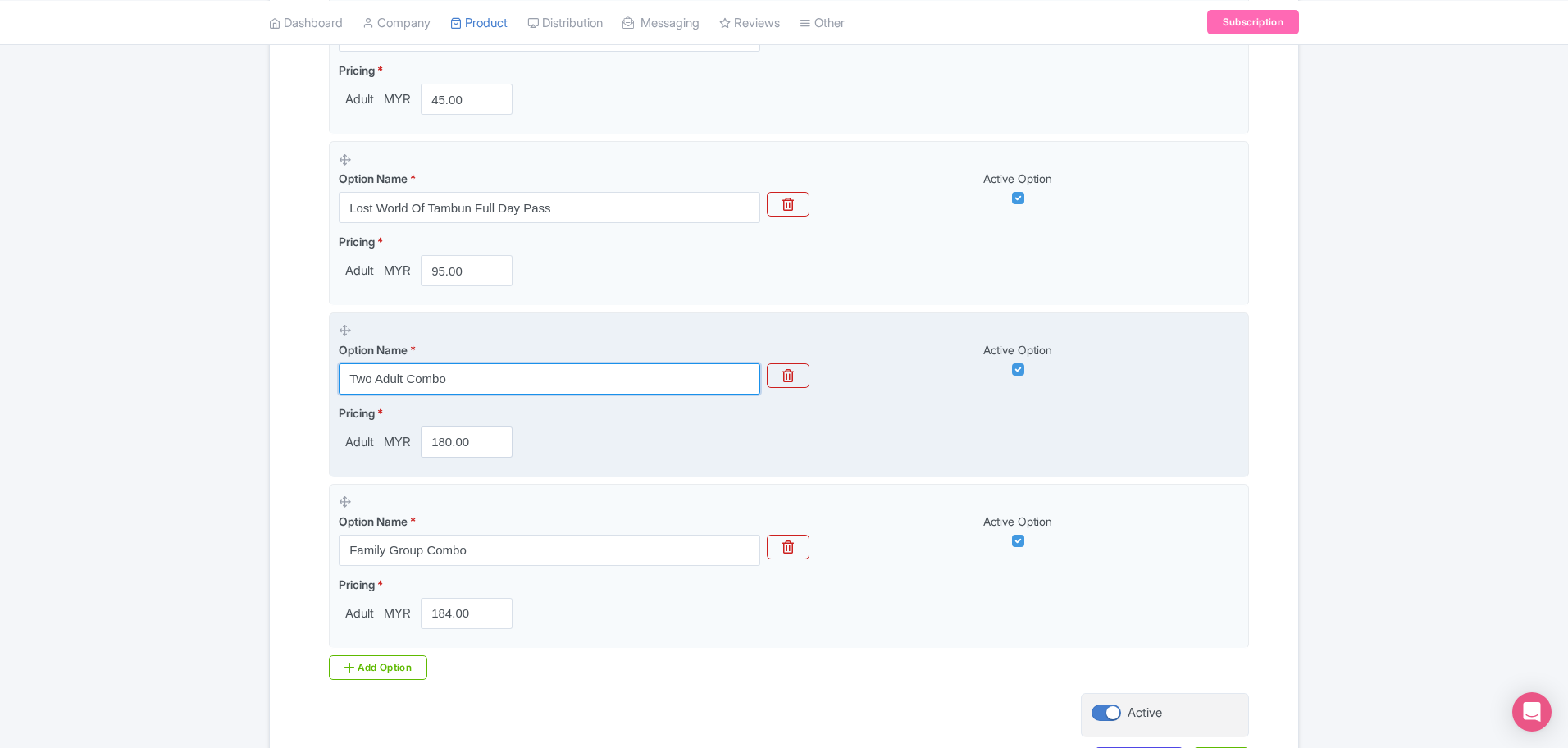
click at [549, 389] on input "Two Adult Combo" at bounding box center [550, 379] width 422 height 32
paste input "Lost World of Tambun - Family"
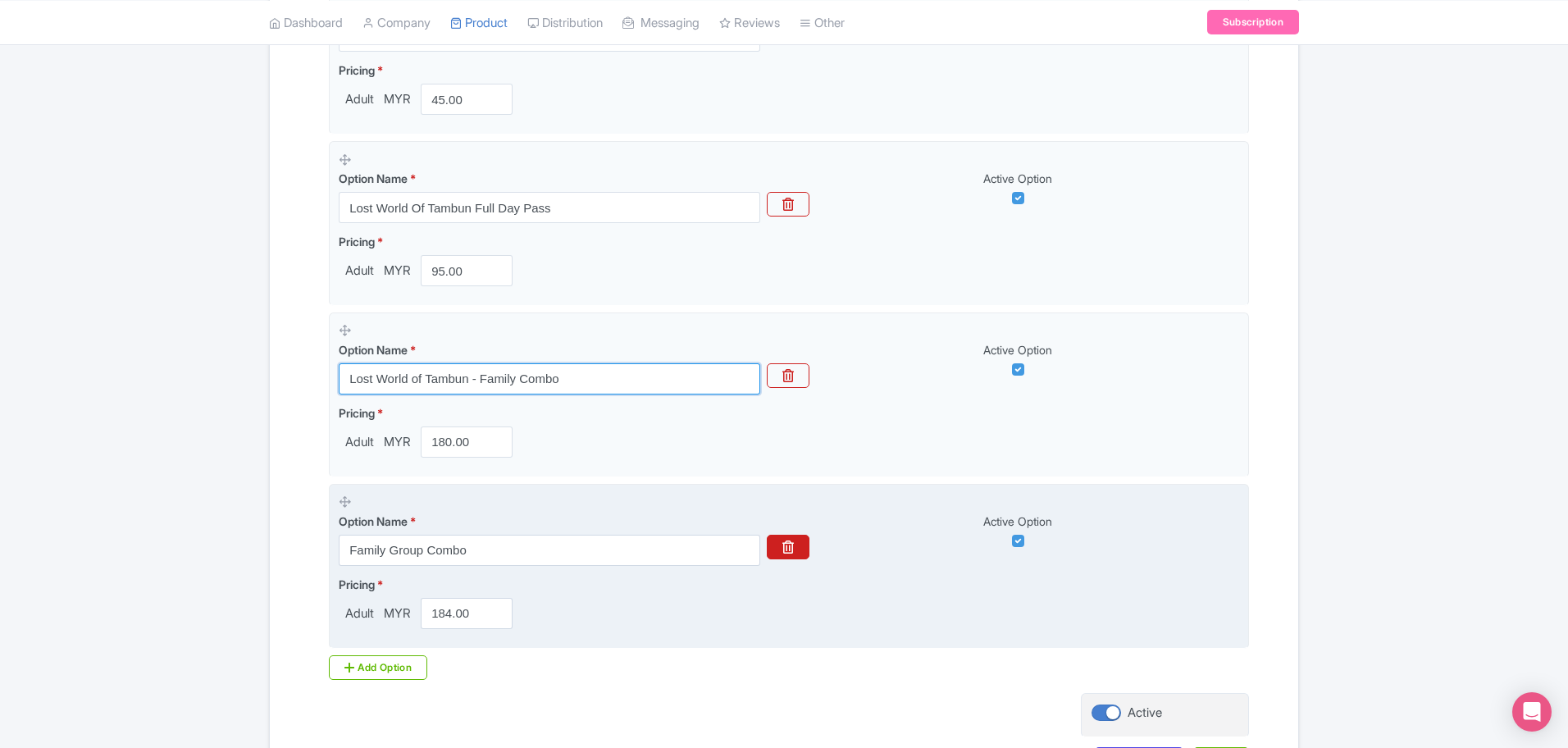
type input "Lost World of Tambun - Family Combo"
click at [800, 553] on button "button" at bounding box center [789, 547] width 43 height 25
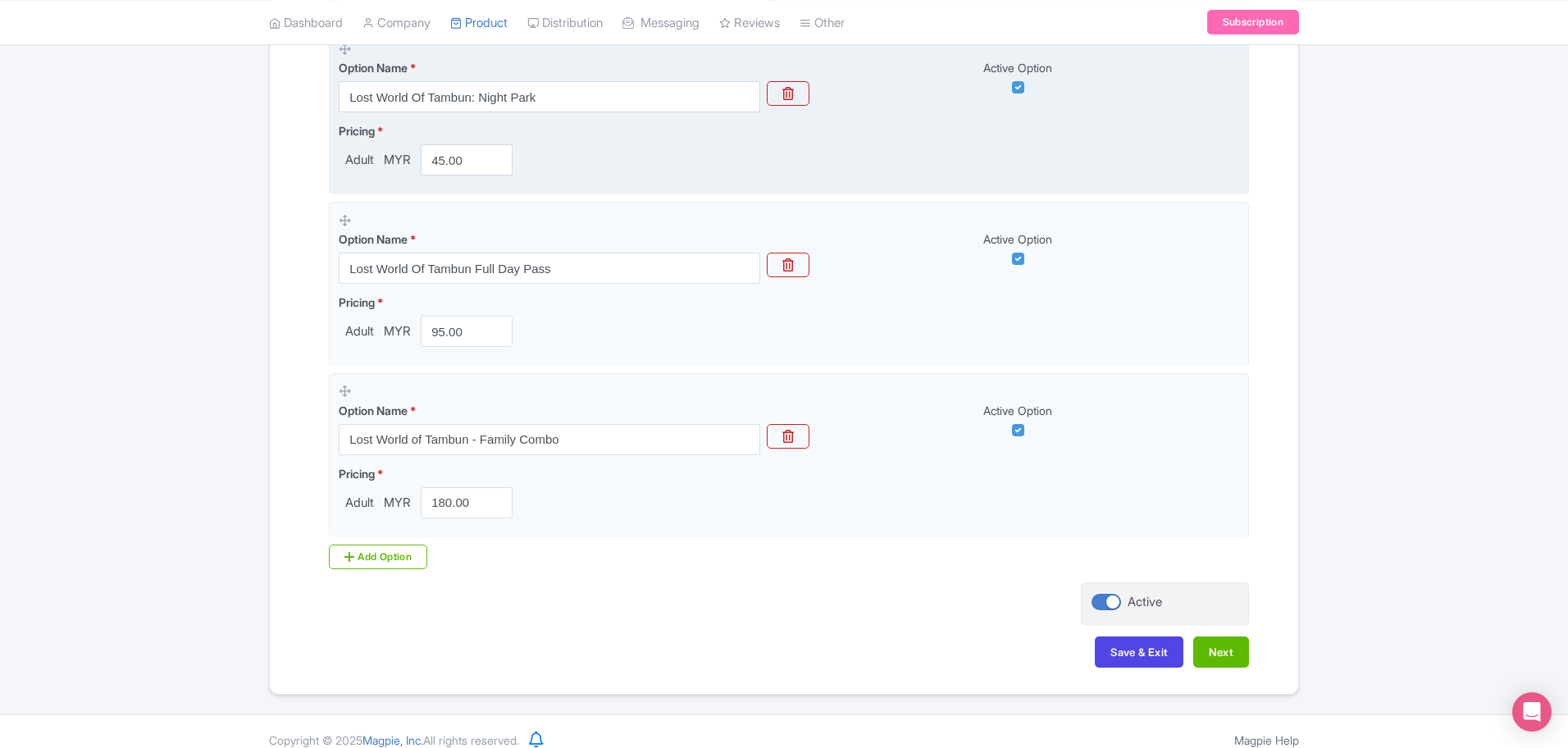
scroll to position [572, 0]
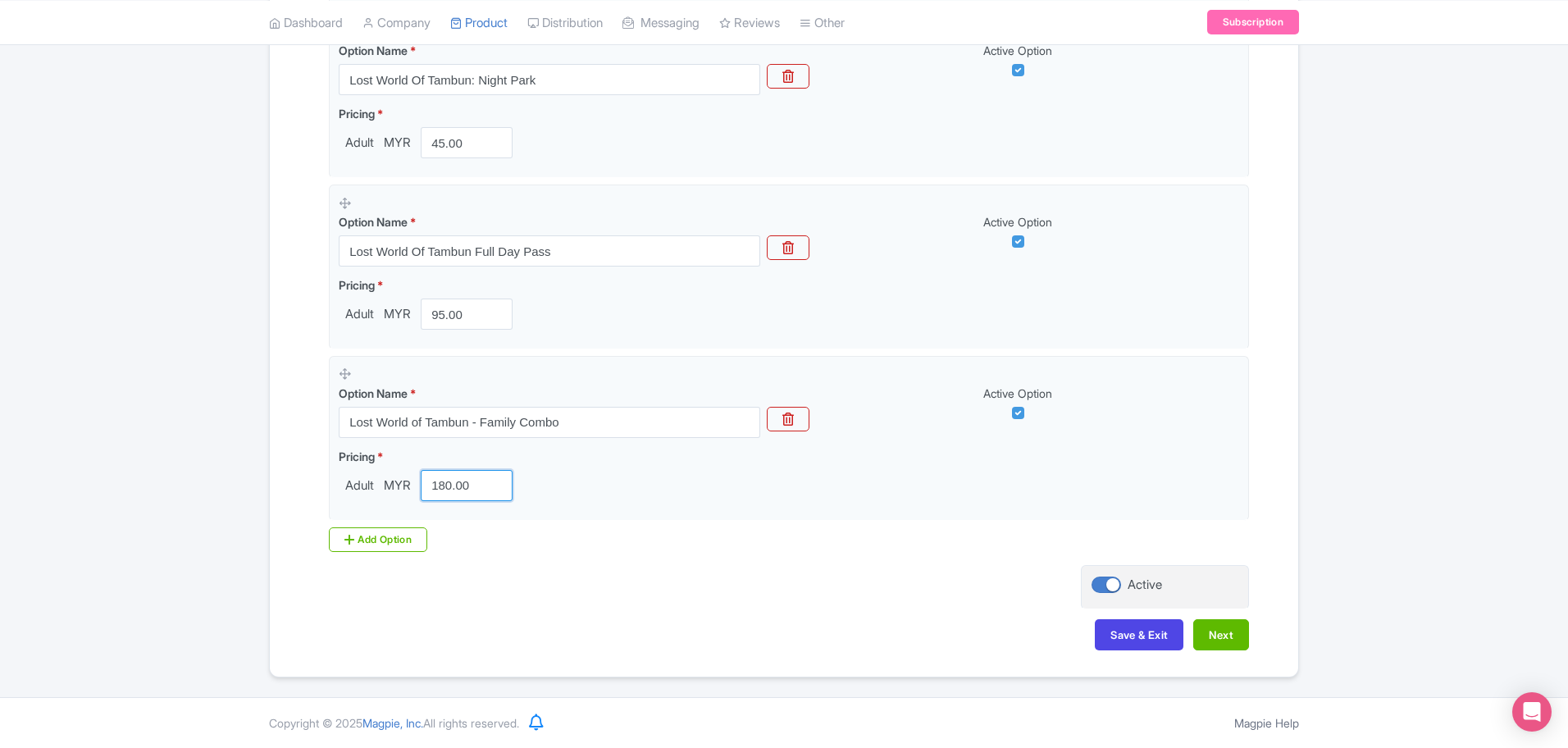
drag, startPoint x: 352, startPoint y: 478, endPoint x: 309, endPoint y: 473, distance: 43.3
click at [316, 474] on div "Name & Price Locations Description & Reviews Images & Categories Complete Lost …" at bounding box center [784, 196] width 1009 height 944
type input "176"
click at [1242, 641] on button "Next" at bounding box center [1221, 635] width 56 height 32
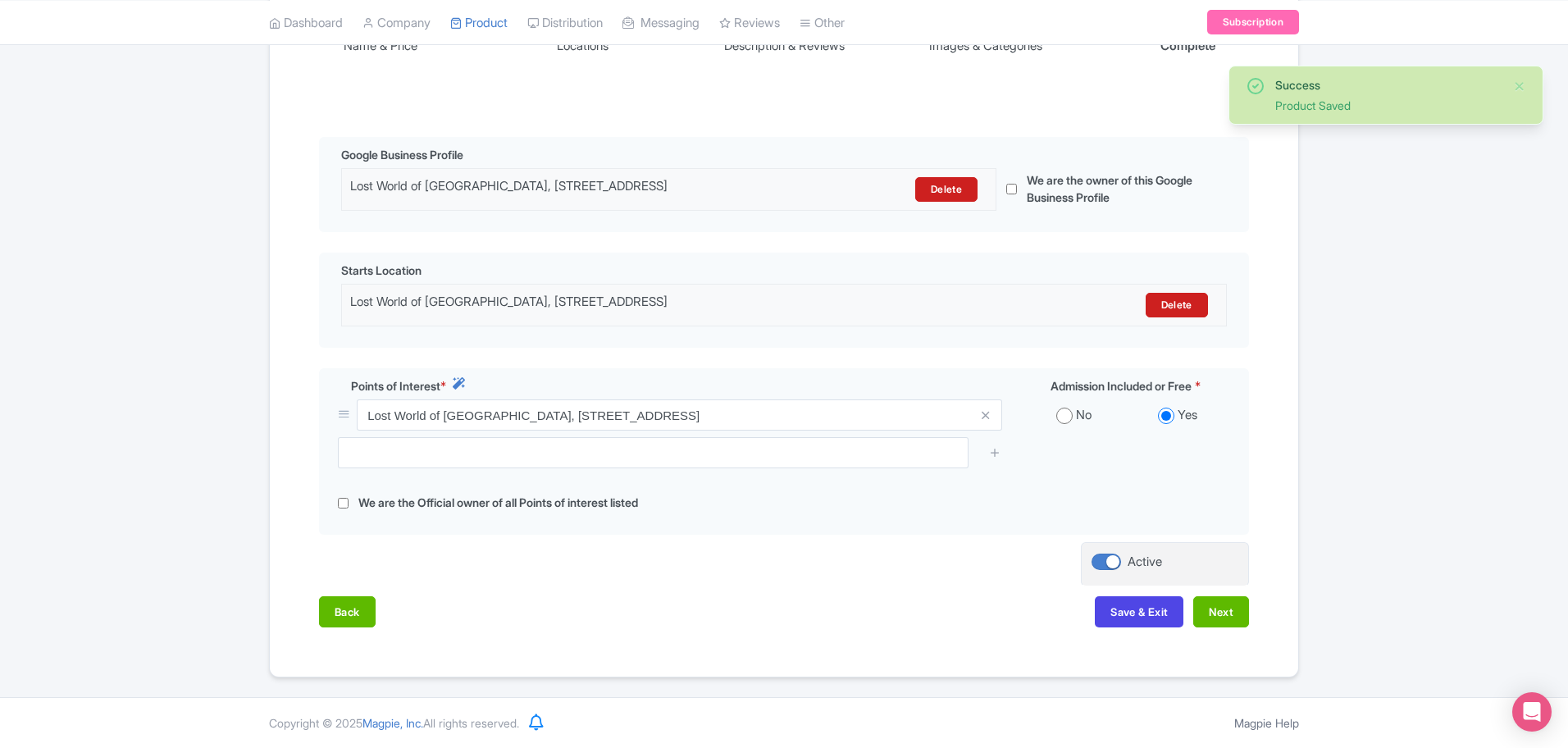
scroll to position [323, 0]
click at [1235, 625] on button "Next" at bounding box center [1221, 612] width 56 height 32
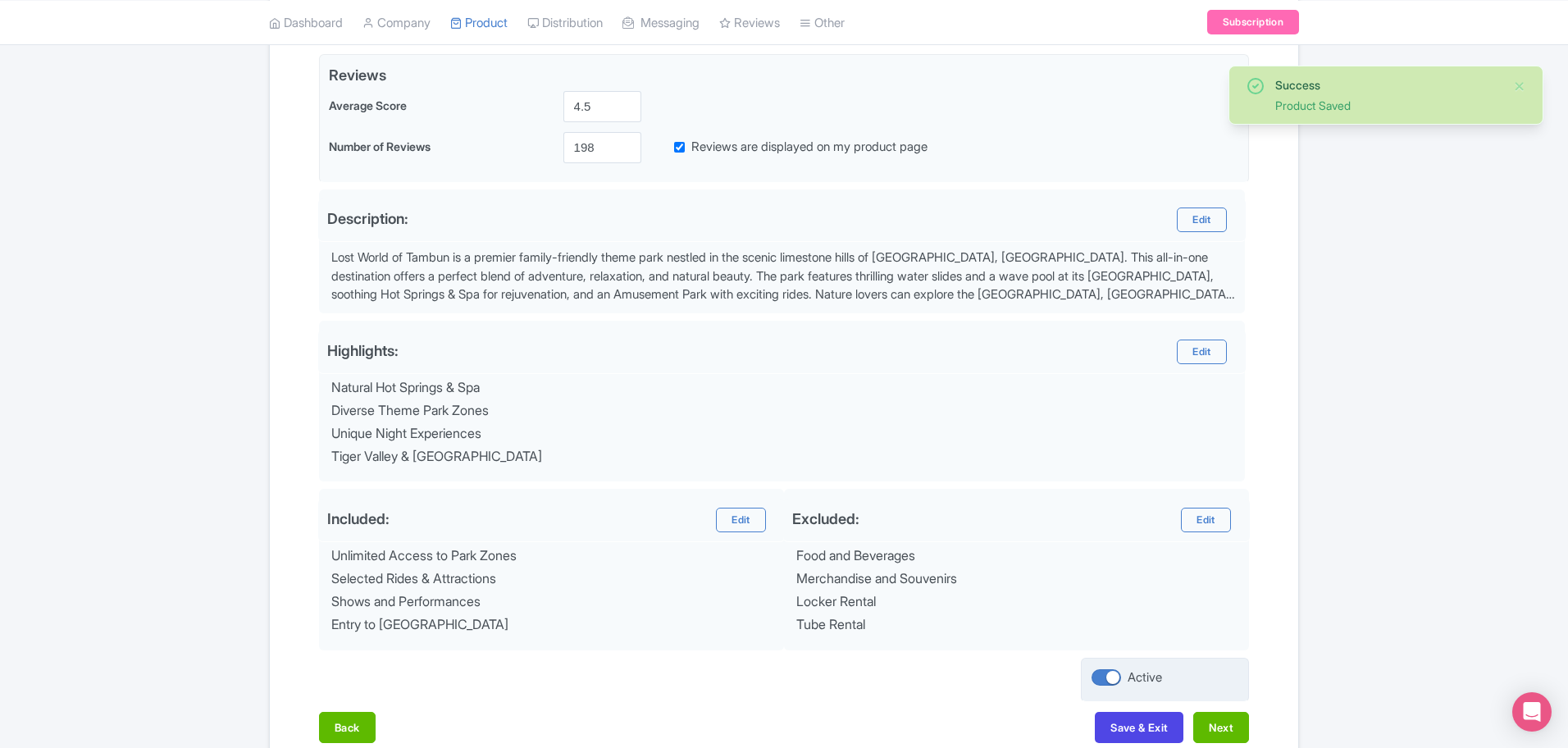
scroll to position [487, 0]
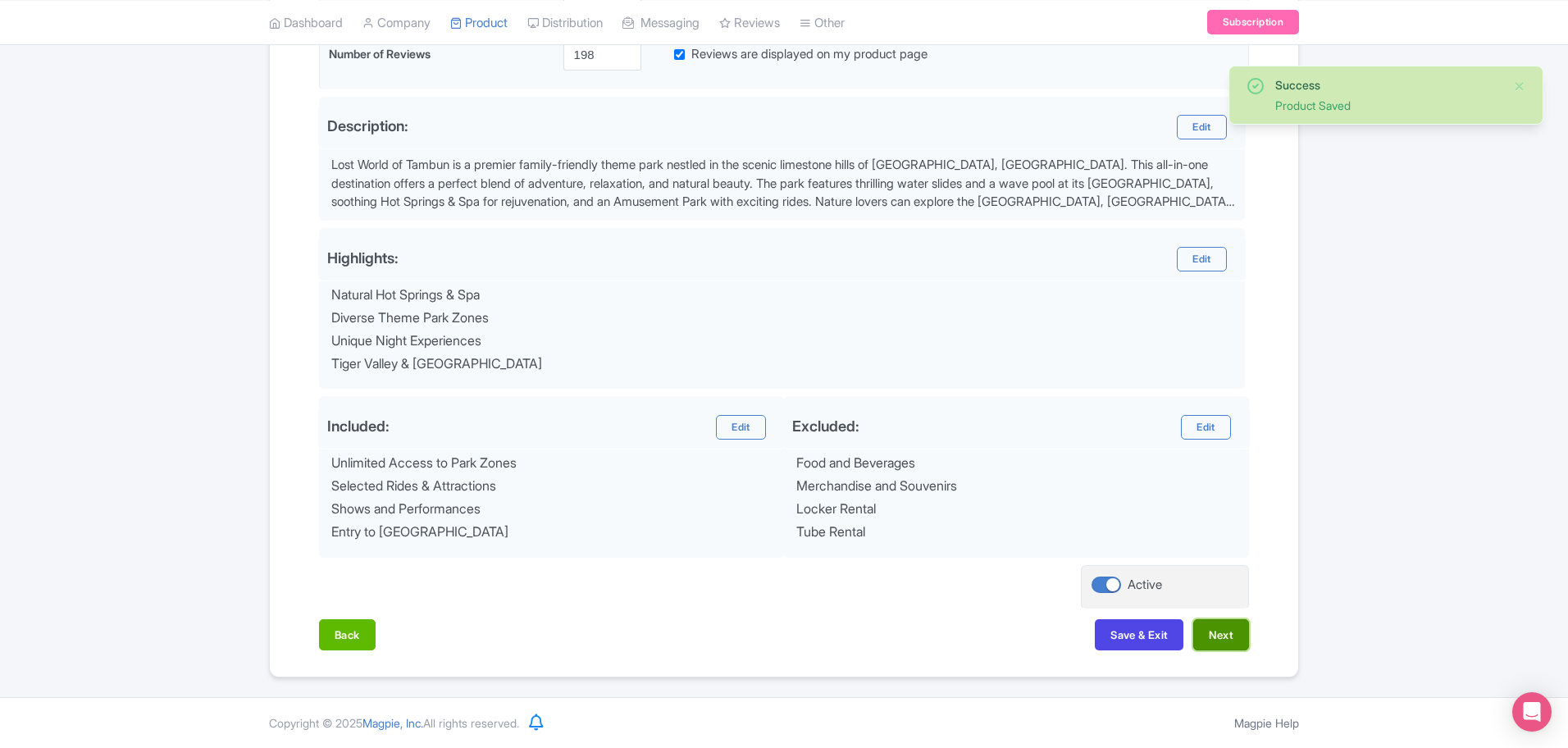
click at [1226, 636] on button "Next" at bounding box center [1221, 635] width 56 height 32
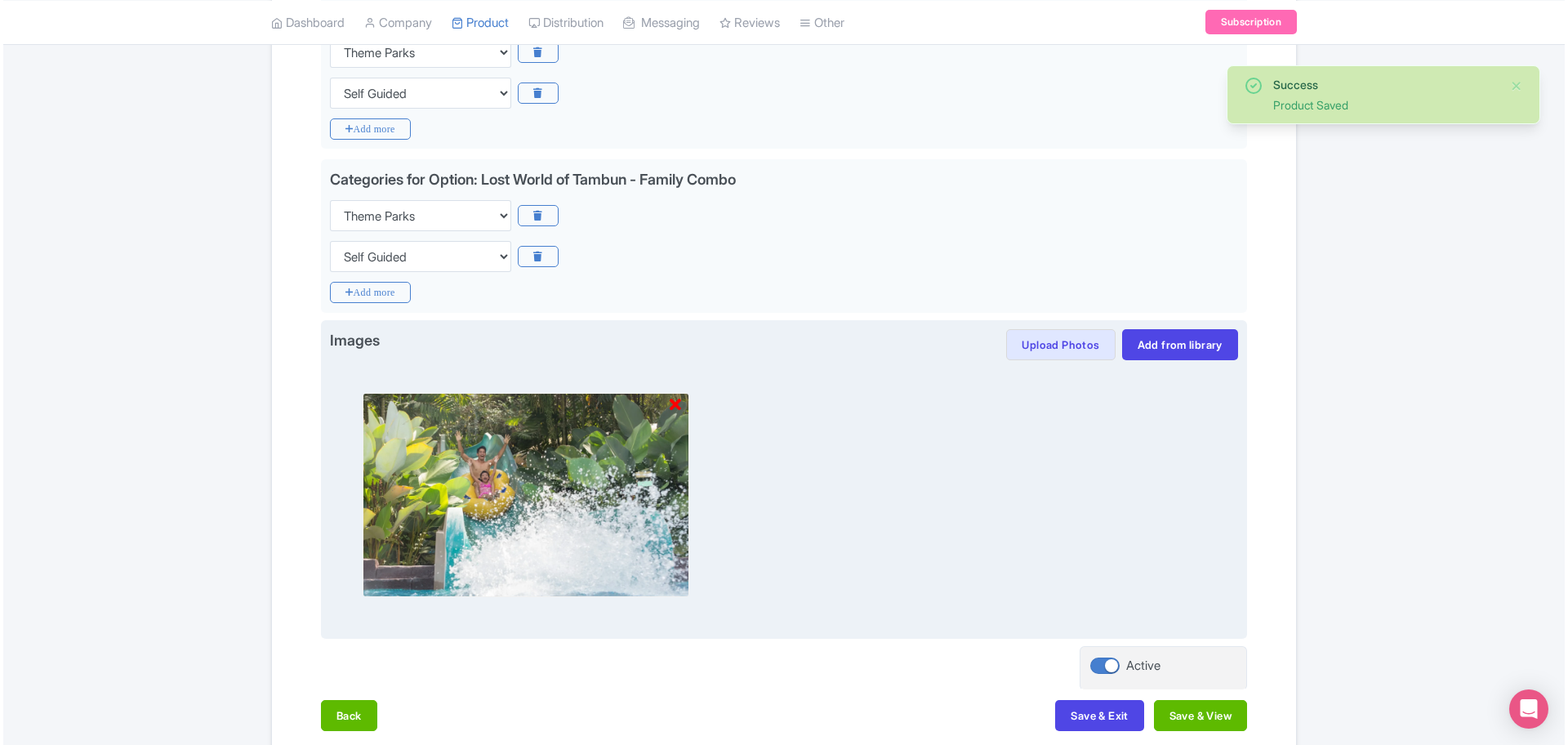
scroll to position [697, 0]
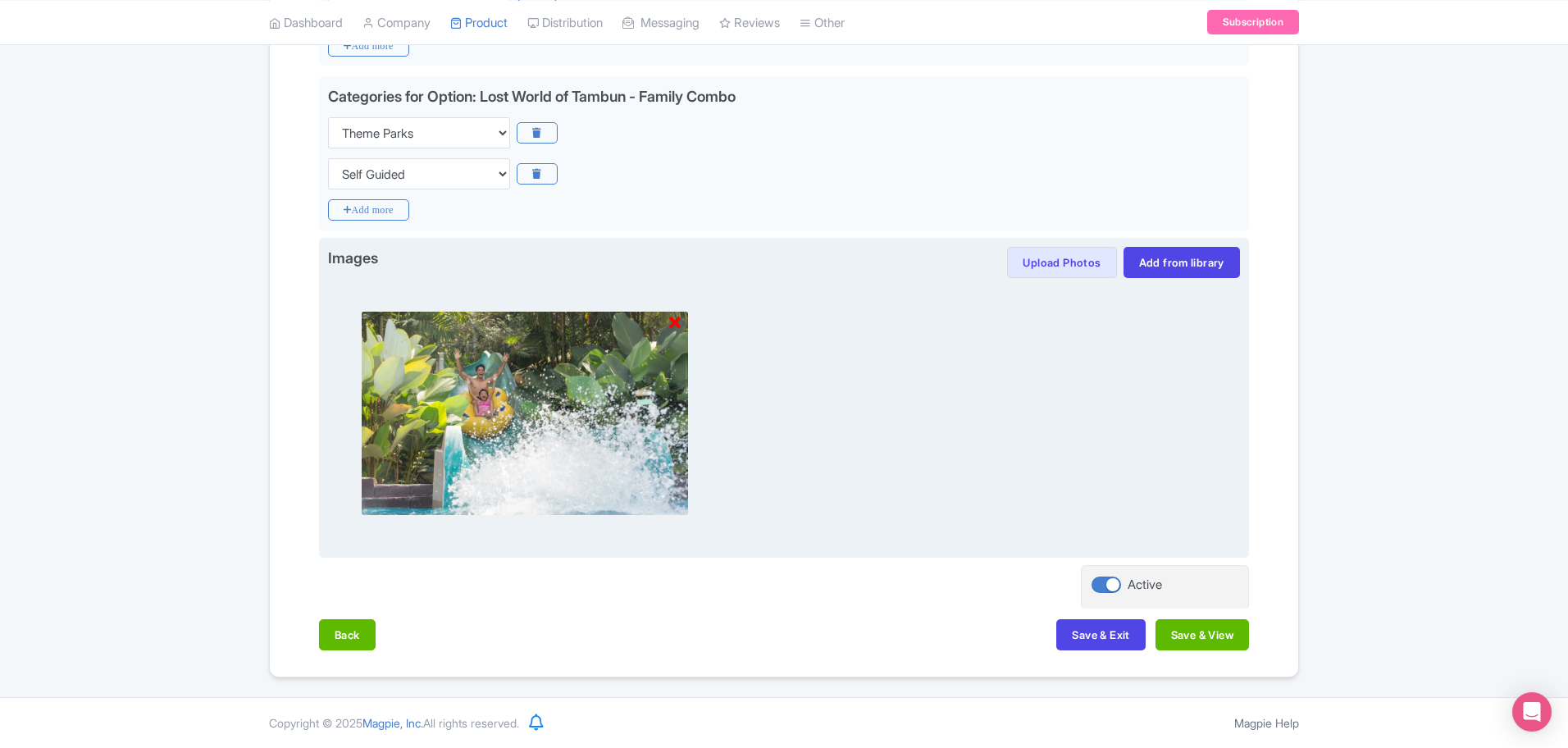
click at [677, 323] on icon at bounding box center [675, 323] width 11 height 17
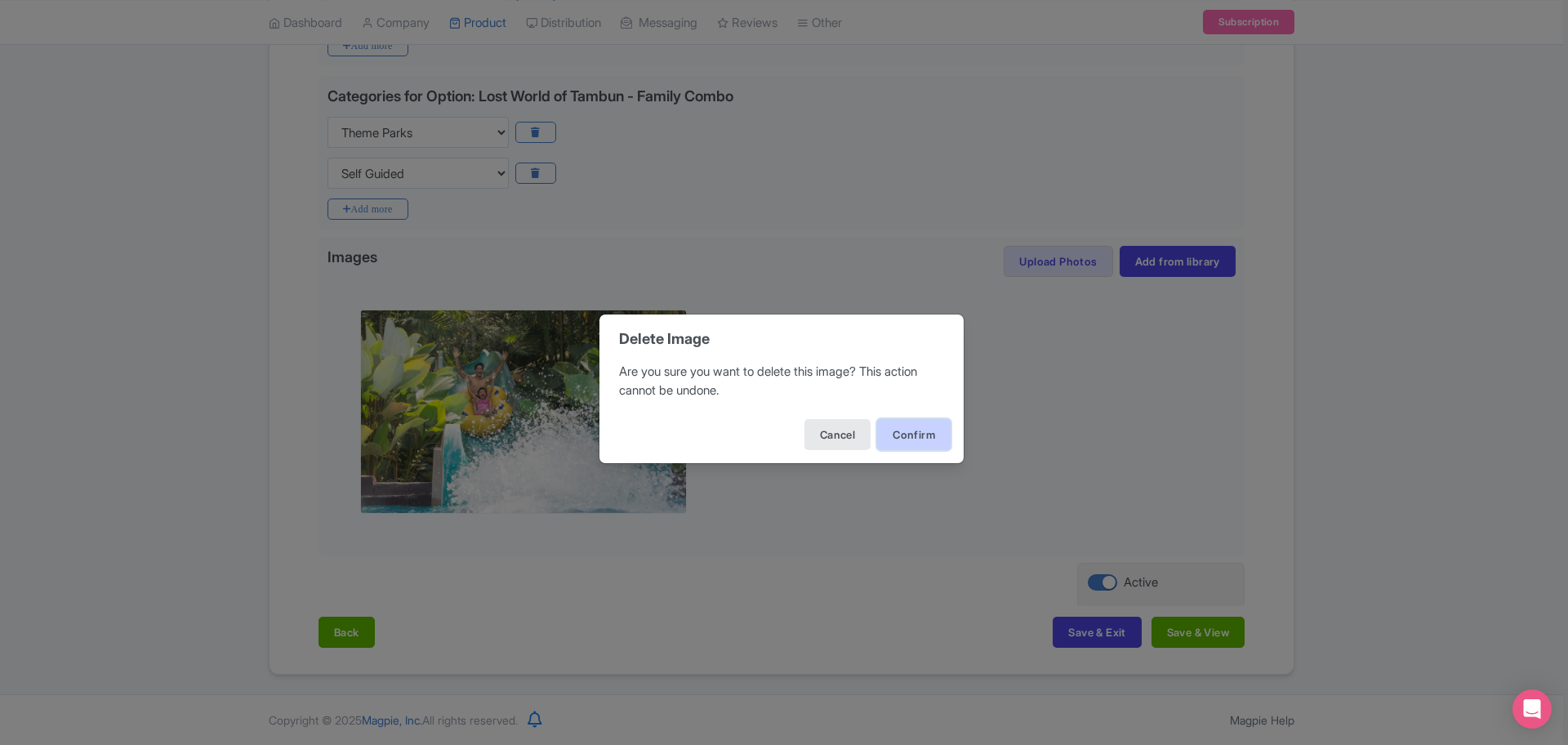
click at [942, 447] on button "Confirm" at bounding box center [915, 435] width 74 height 31
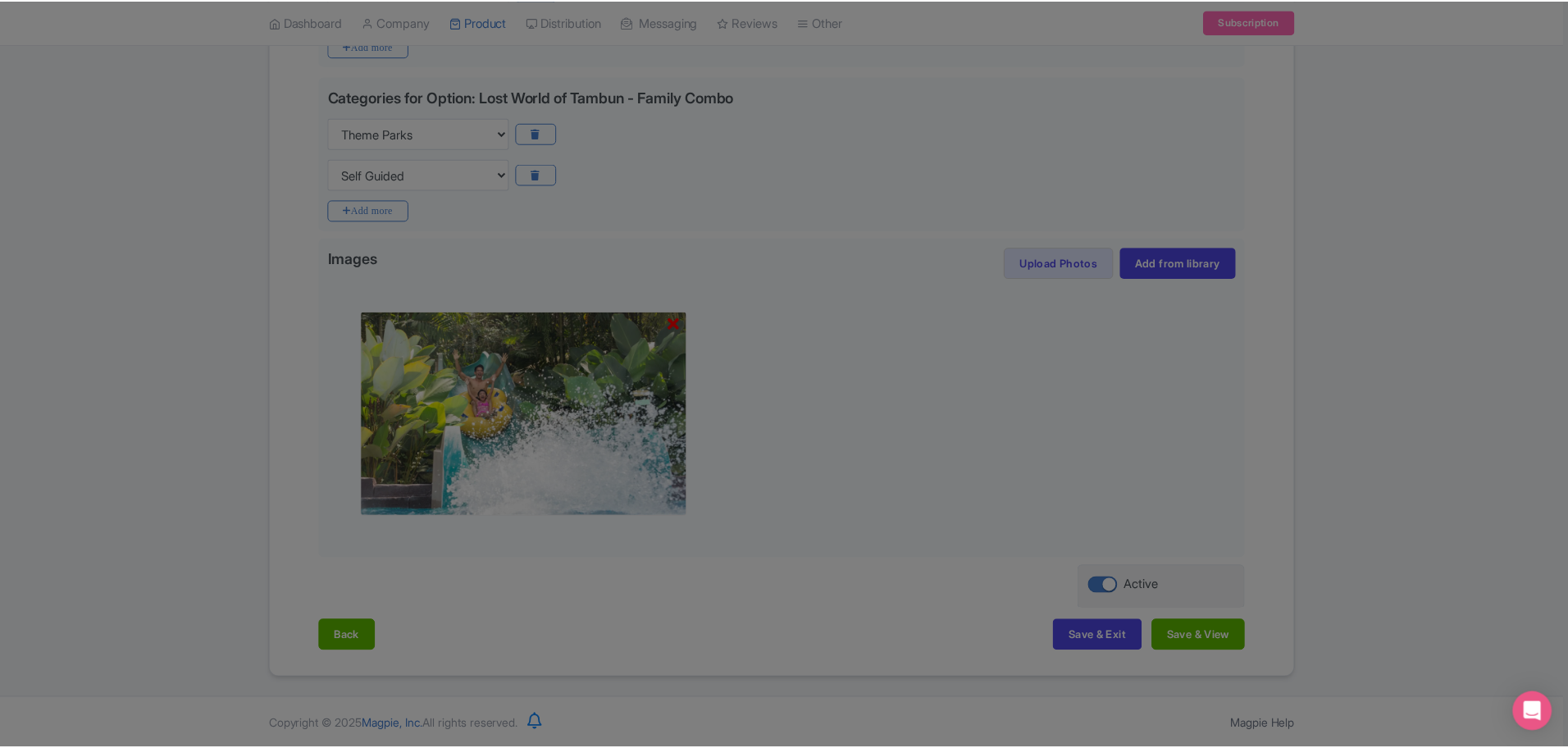
scroll to position [468, 0]
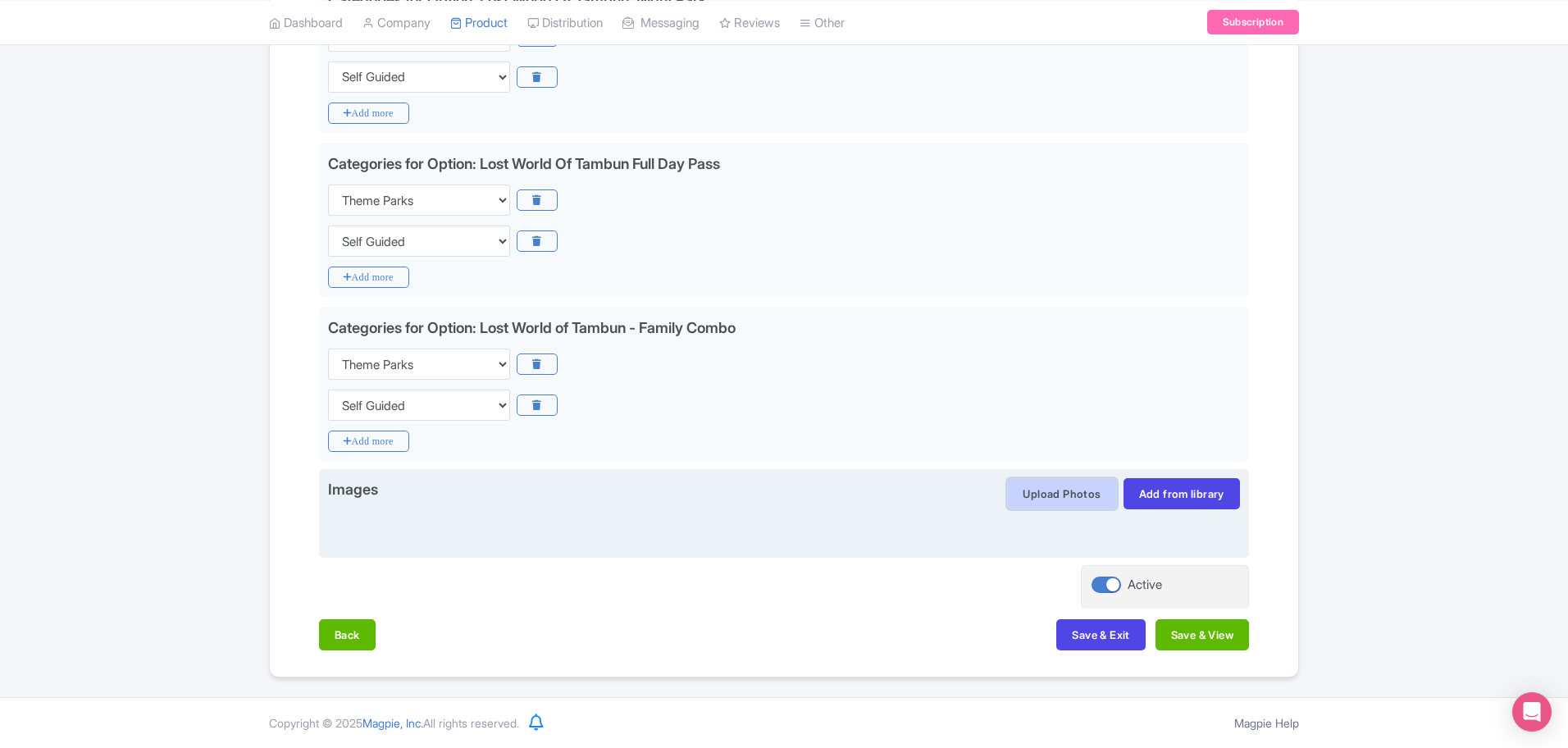
click at [1043, 497] on button "Upload Photos" at bounding box center [1062, 494] width 109 height 32
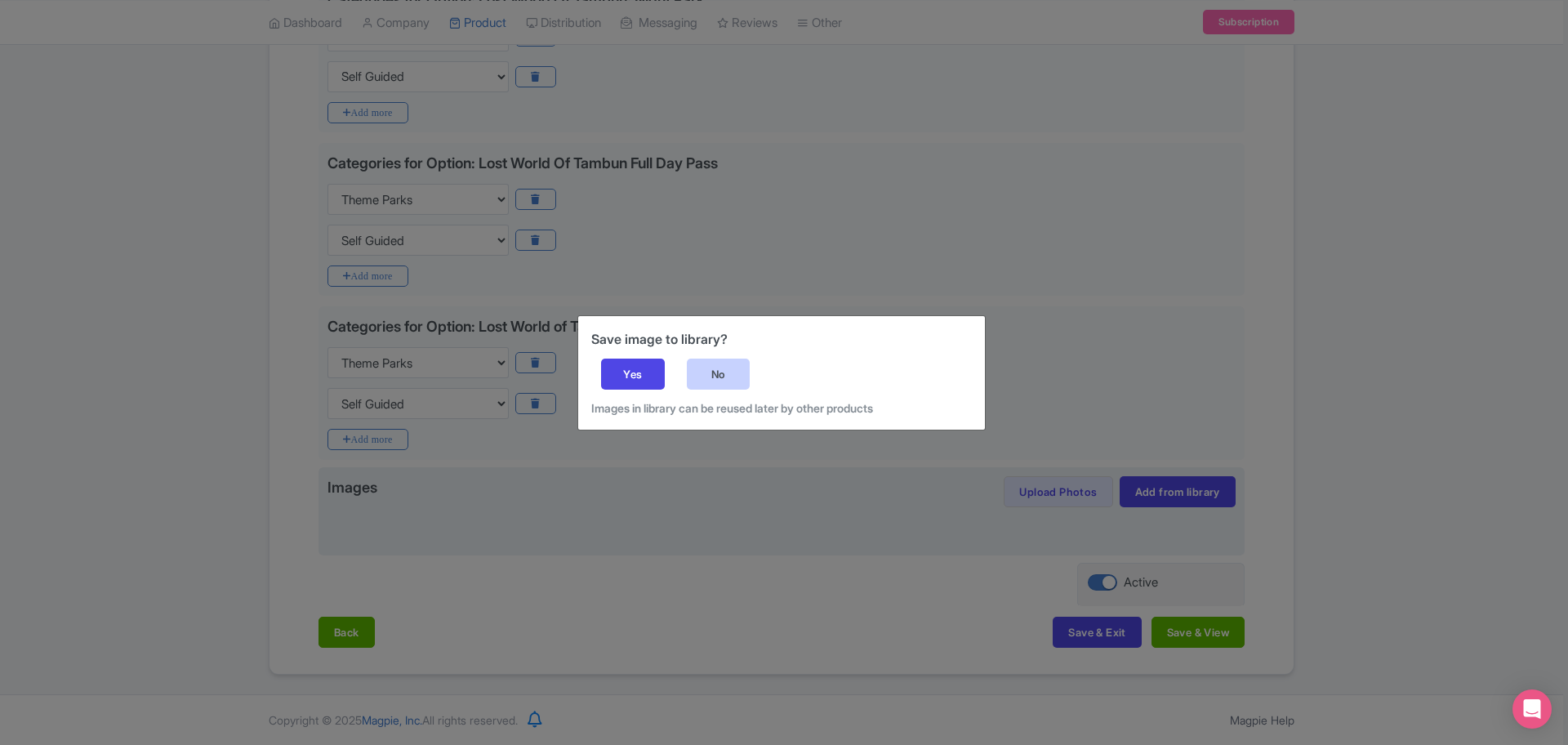
click at [746, 368] on div "No" at bounding box center [718, 375] width 64 height 31
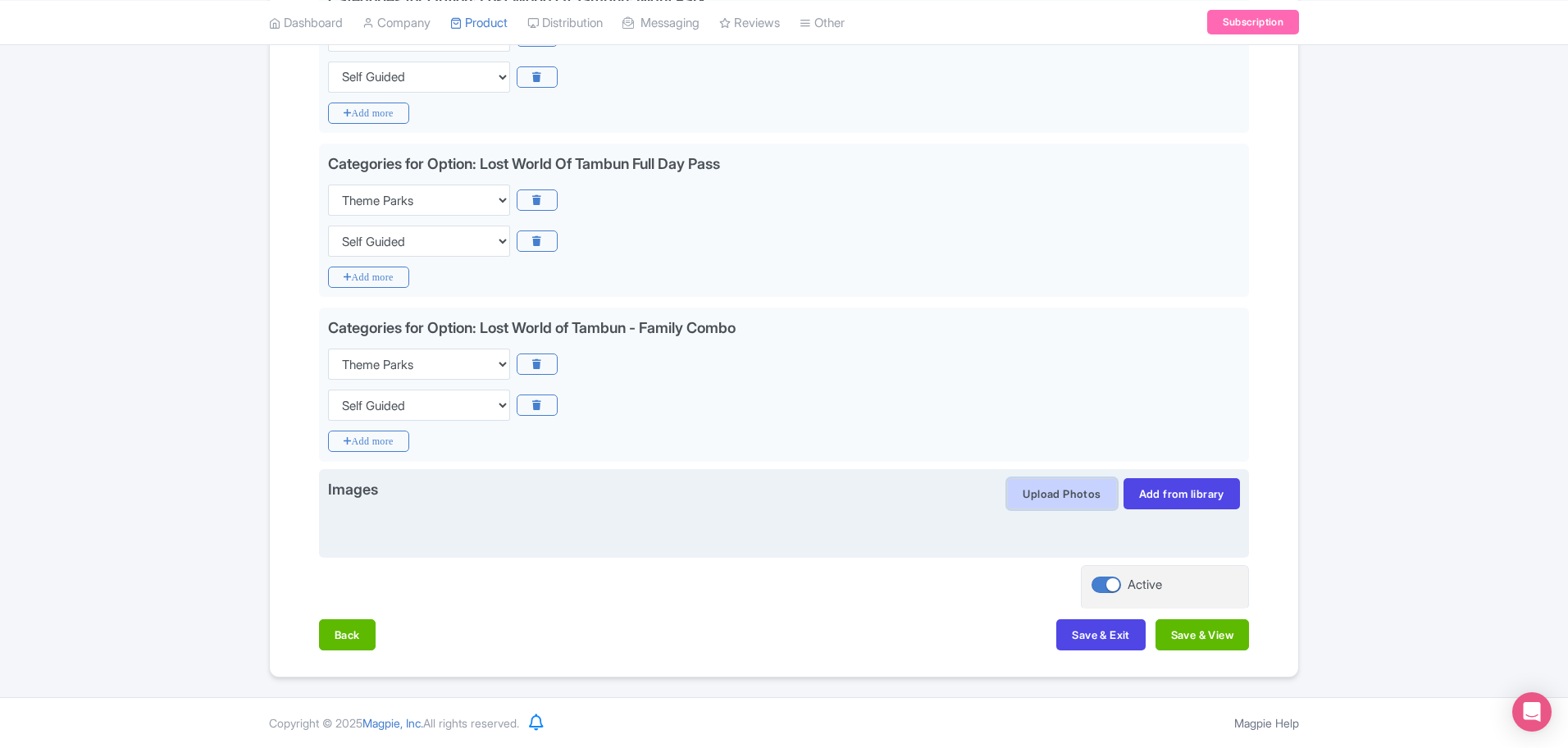
click at [1060, 502] on button "Upload Photos" at bounding box center [1062, 494] width 109 height 32
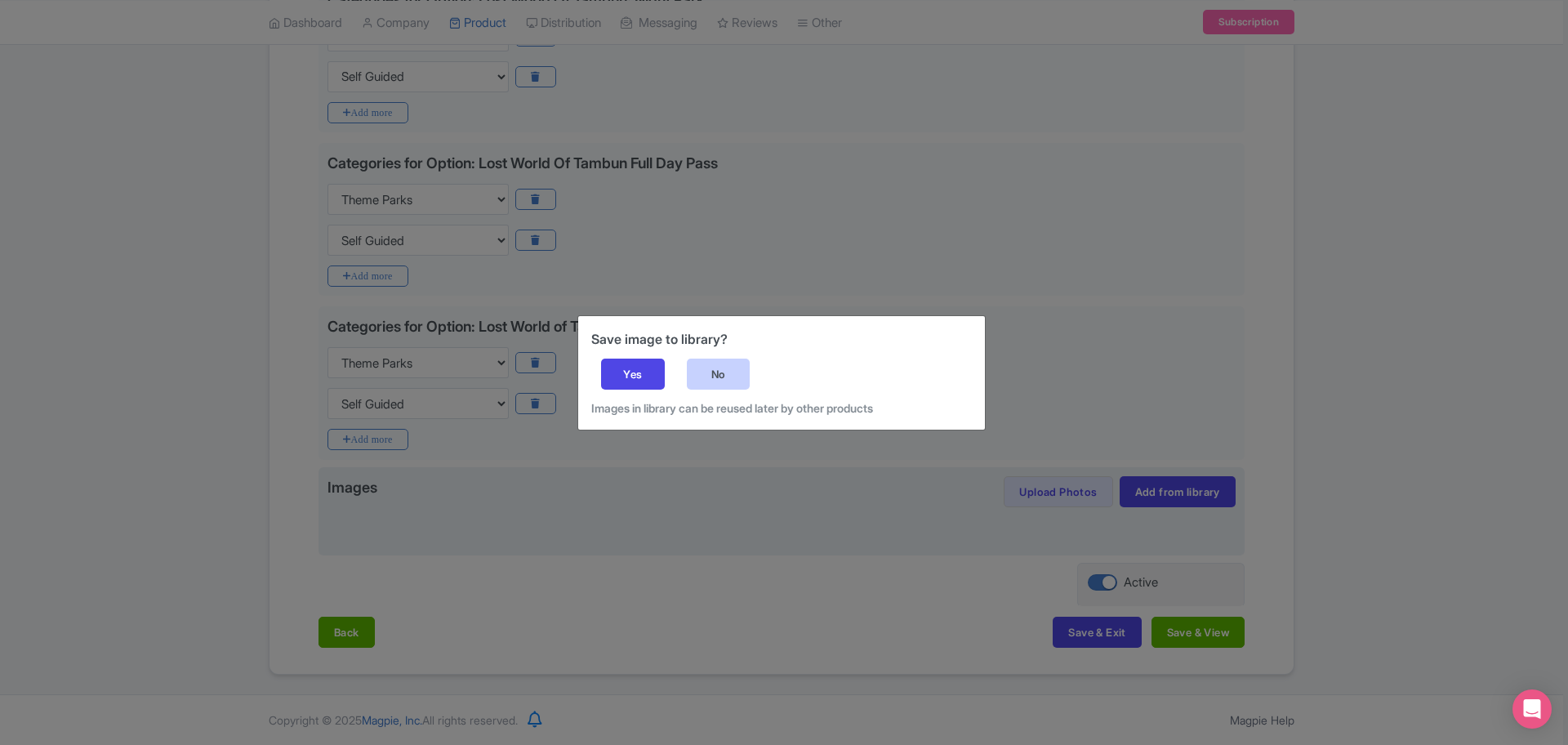
click at [708, 384] on div "No" at bounding box center [718, 375] width 64 height 31
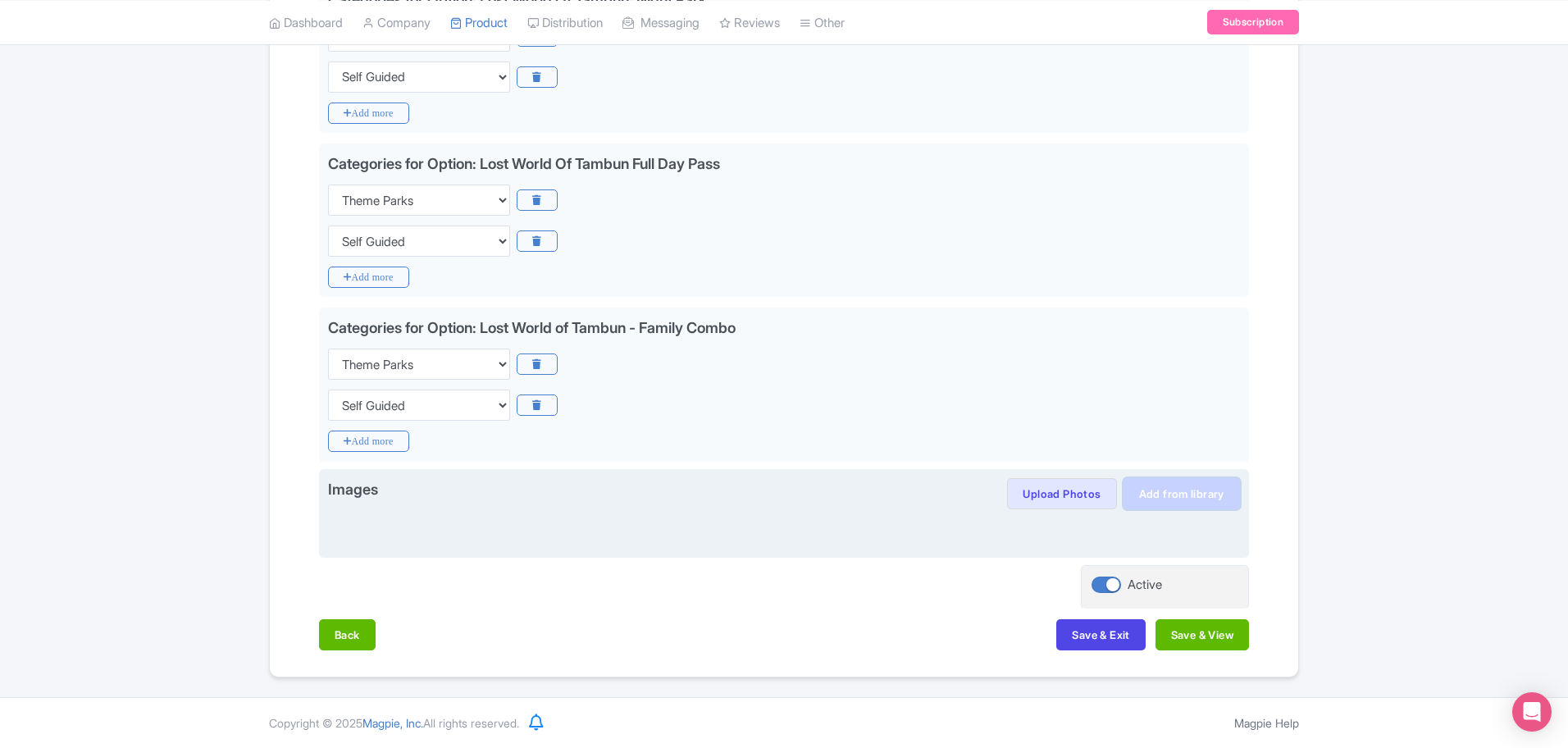
click at [1174, 501] on link "Add from library" at bounding box center [1182, 494] width 117 height 32
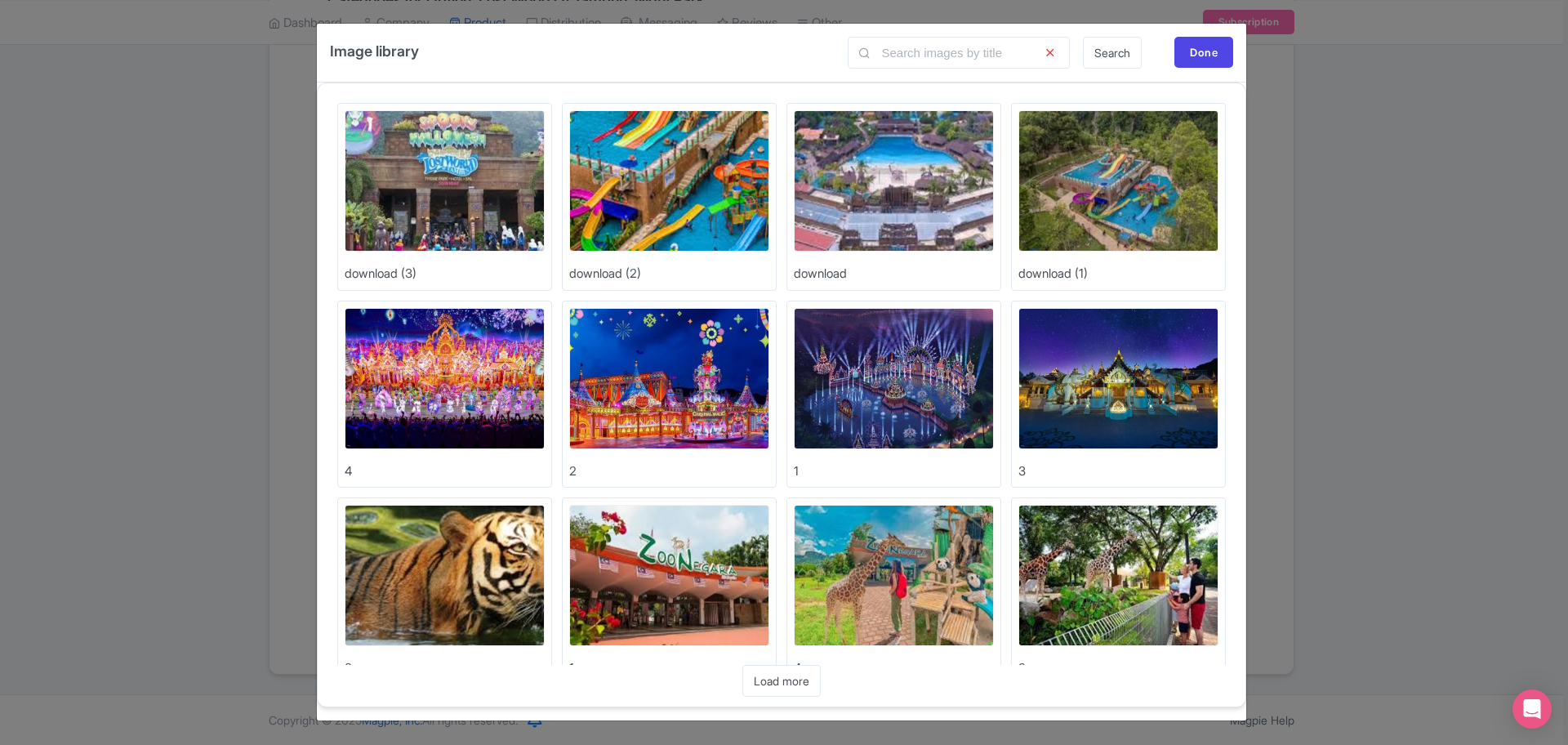
click at [425, 158] on img at bounding box center [445, 180] width 200 height 141
click at [1032, 164] on img at bounding box center [1119, 180] width 200 height 141
click at [657, 165] on img at bounding box center [669, 180] width 200 height 141
click at [934, 172] on img at bounding box center [893, 180] width 200 height 141
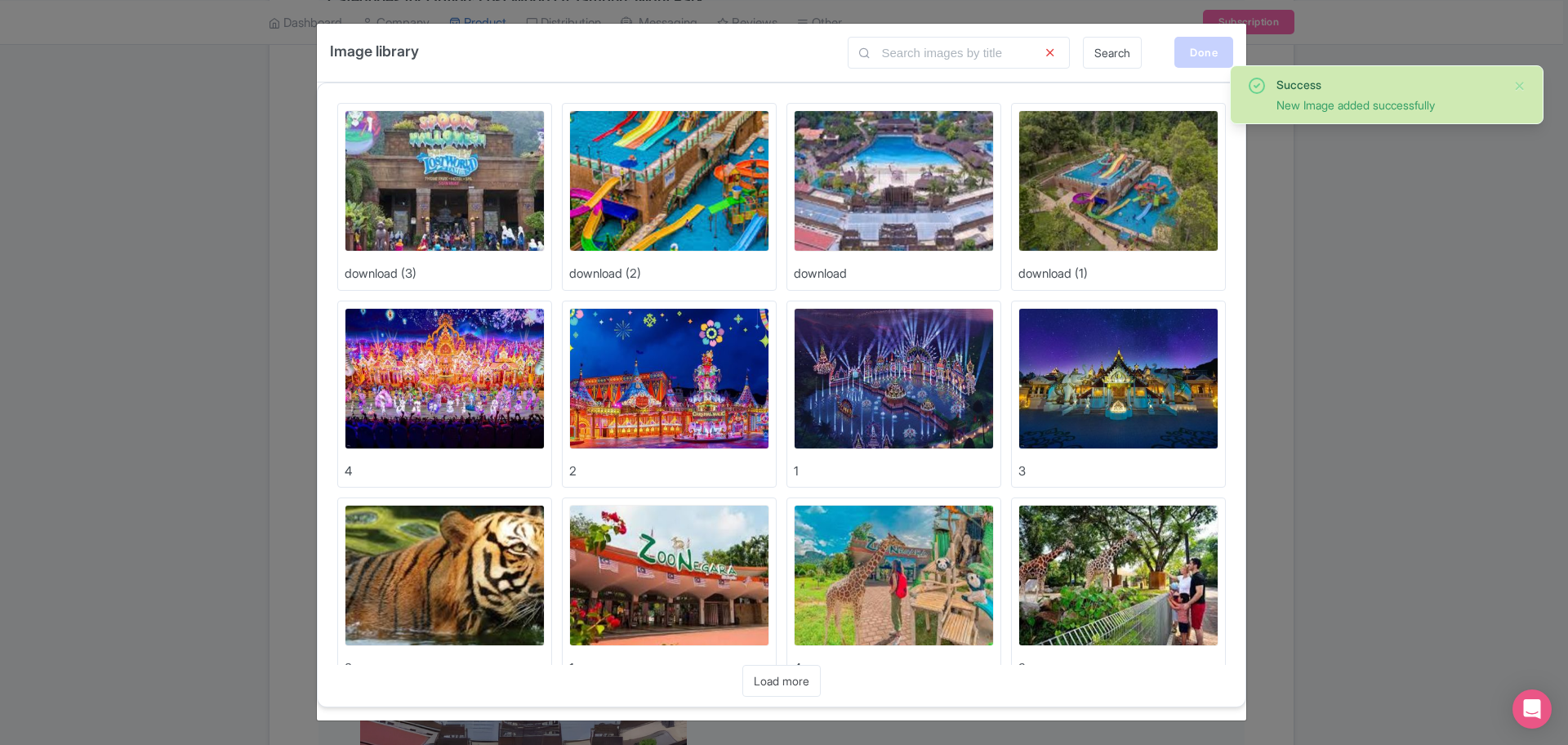
click at [1199, 59] on div "Done" at bounding box center [1204, 53] width 59 height 31
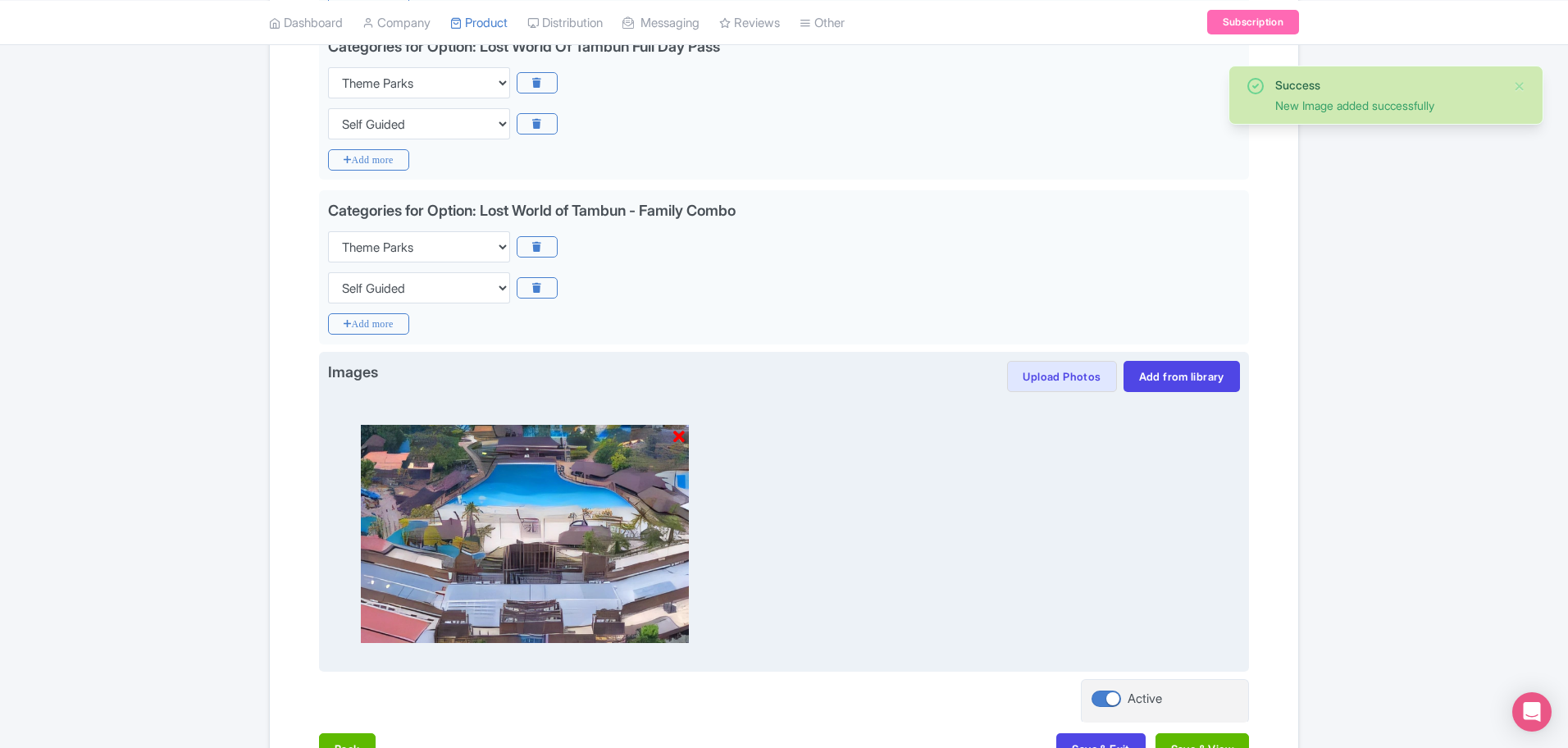
scroll to position [700, 0]
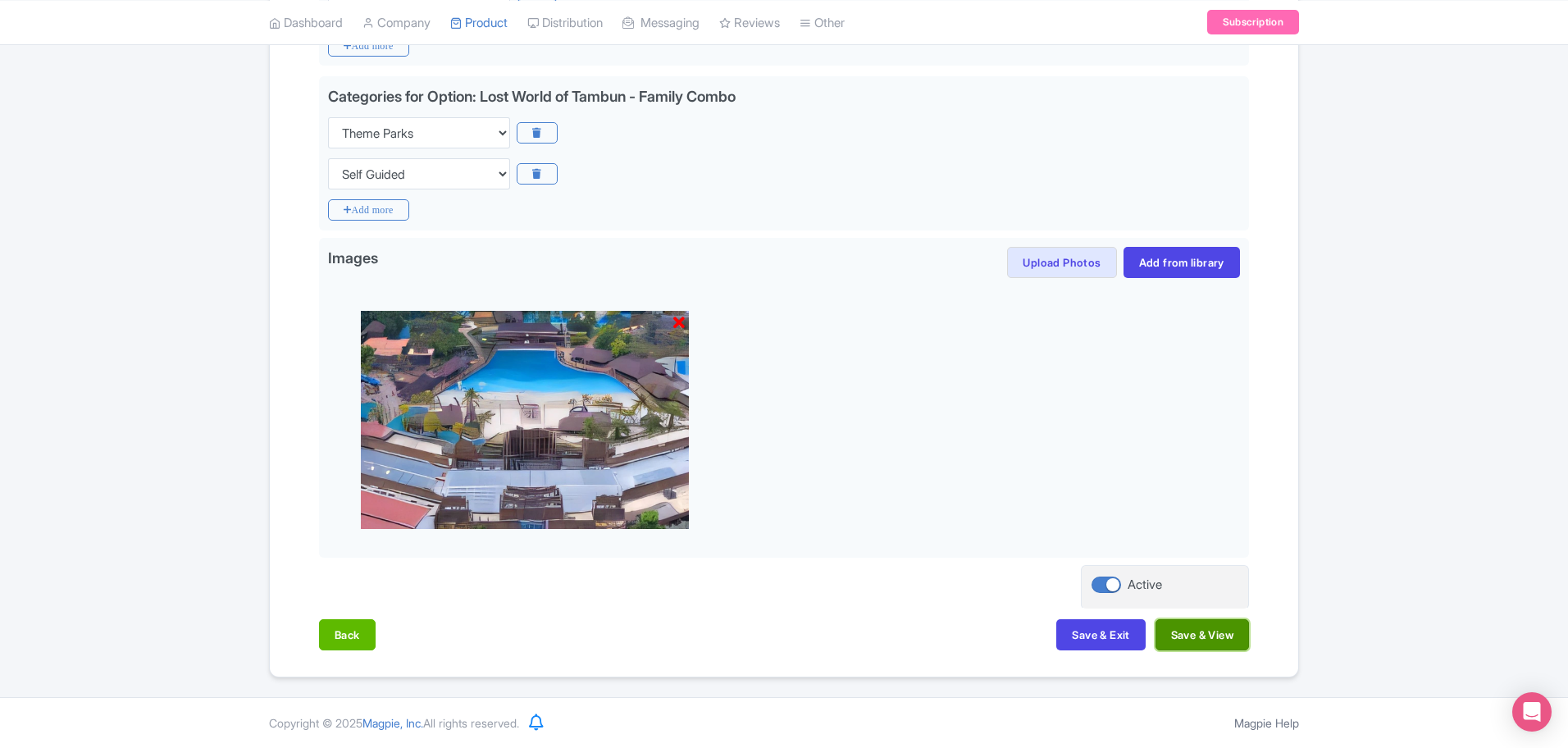
click at [1212, 640] on button "Save & View" at bounding box center [1202, 635] width 94 height 32
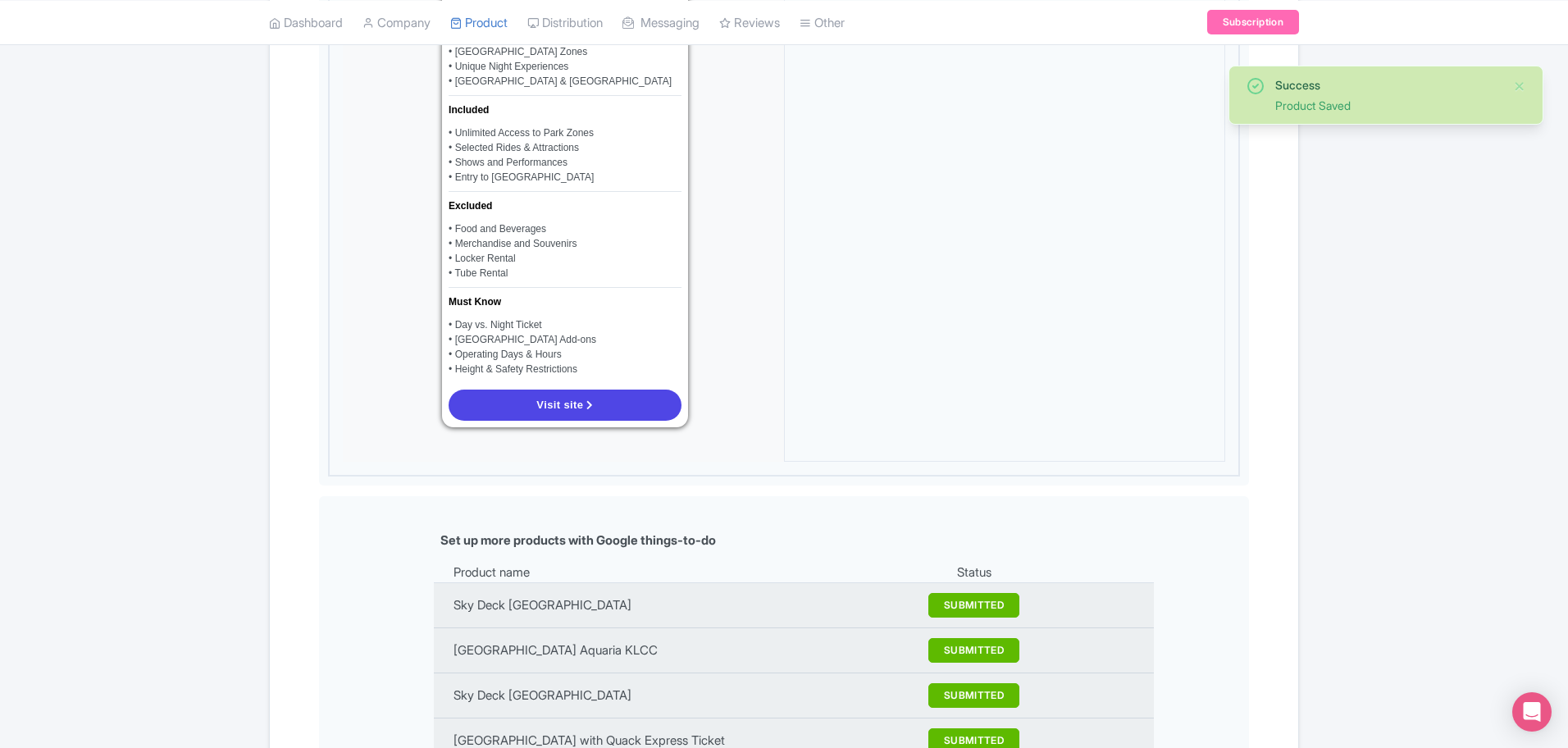
scroll to position [1436, 0]
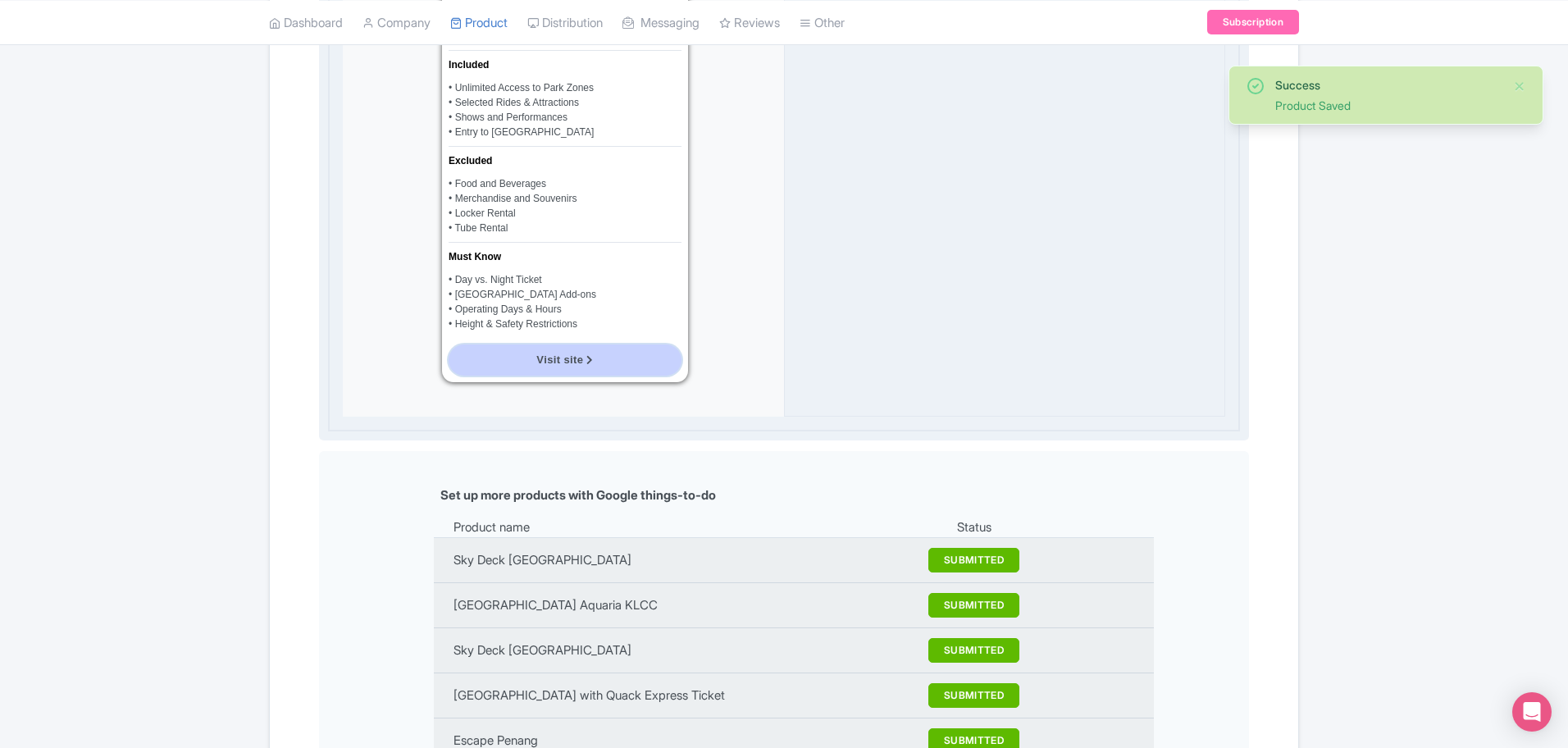
click at [589, 355] on icon at bounding box center [589, 360] width 6 height 10
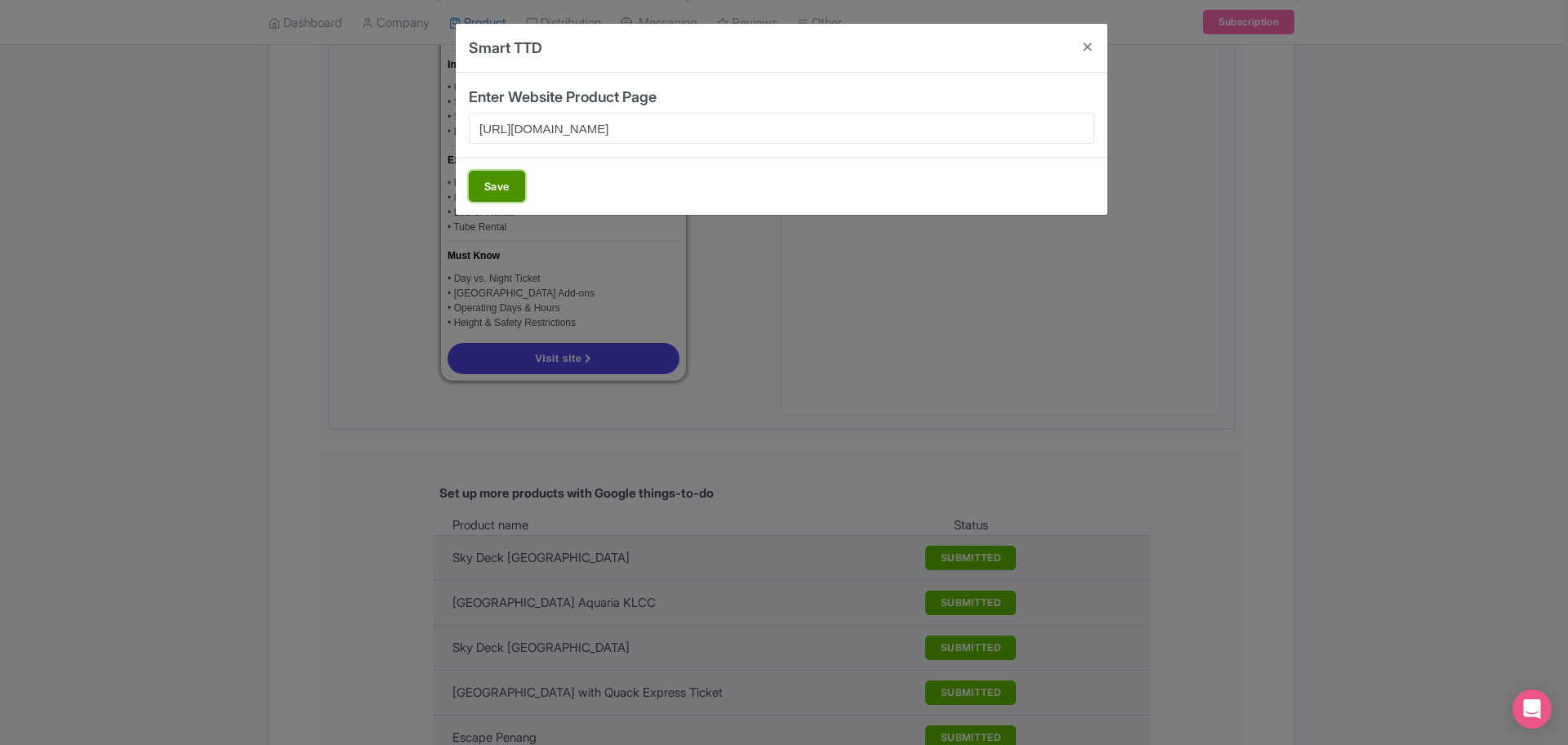
click at [501, 186] on button "Save" at bounding box center [497, 186] width 56 height 31
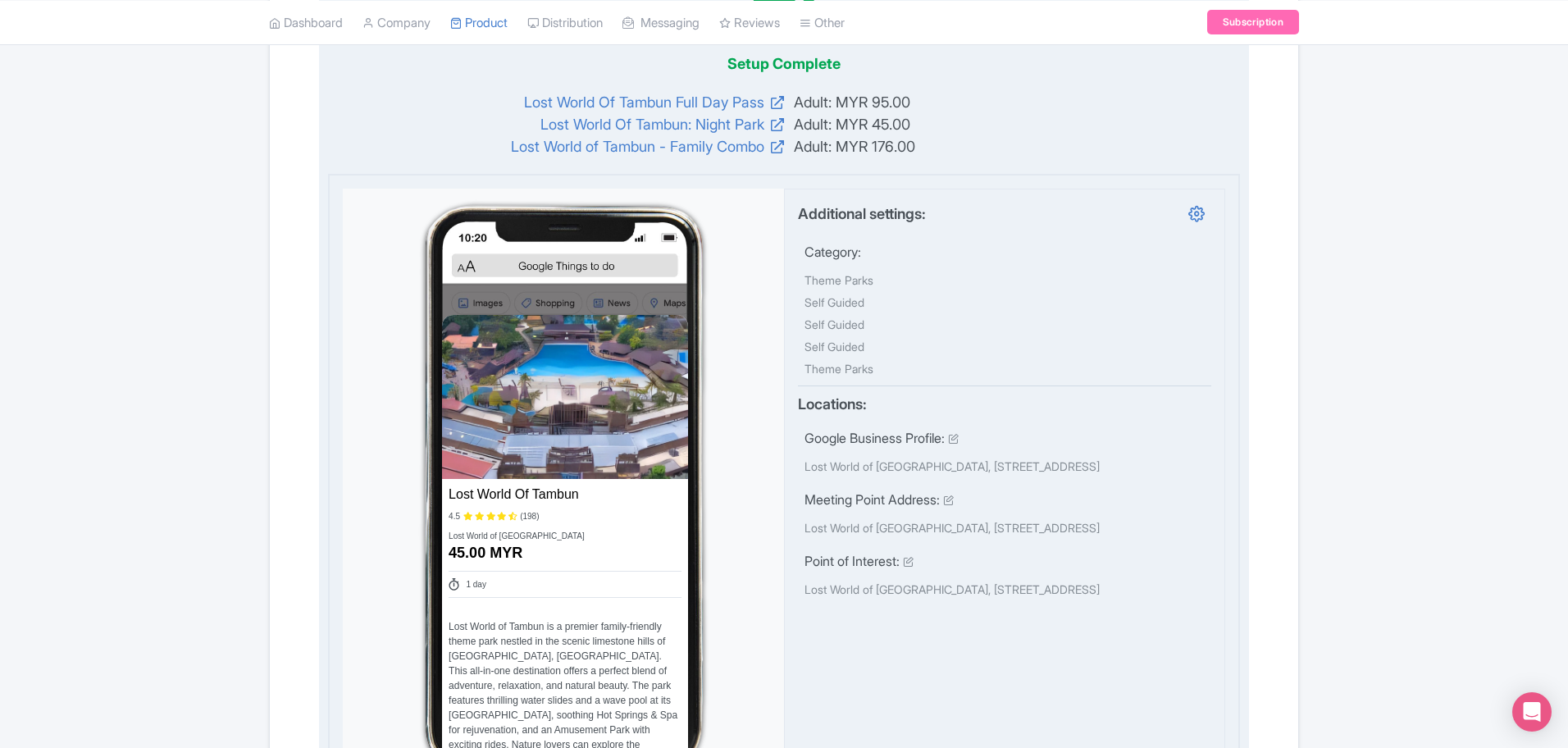
scroll to position [0, 0]
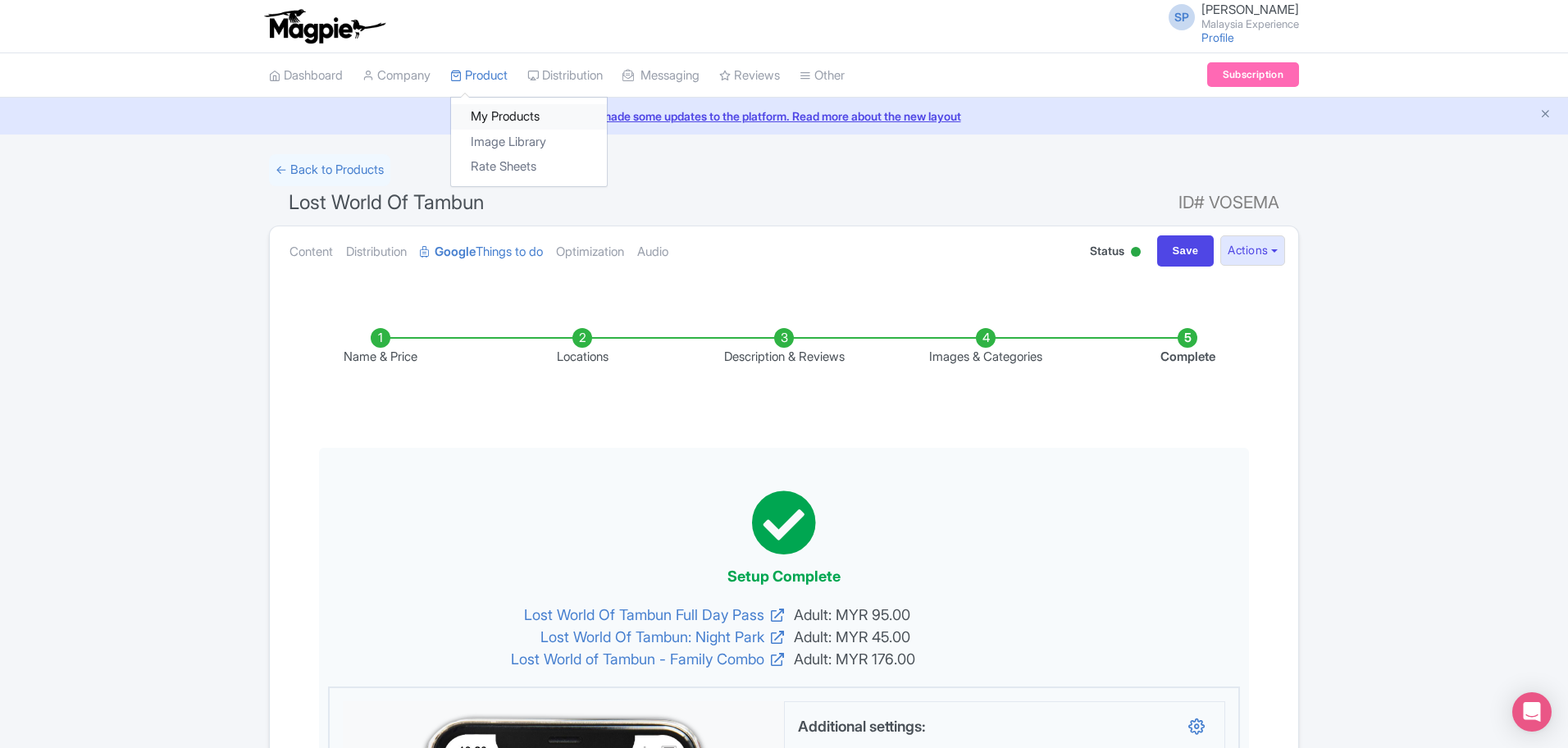
click at [525, 120] on link "My Products" at bounding box center [529, 116] width 156 height 25
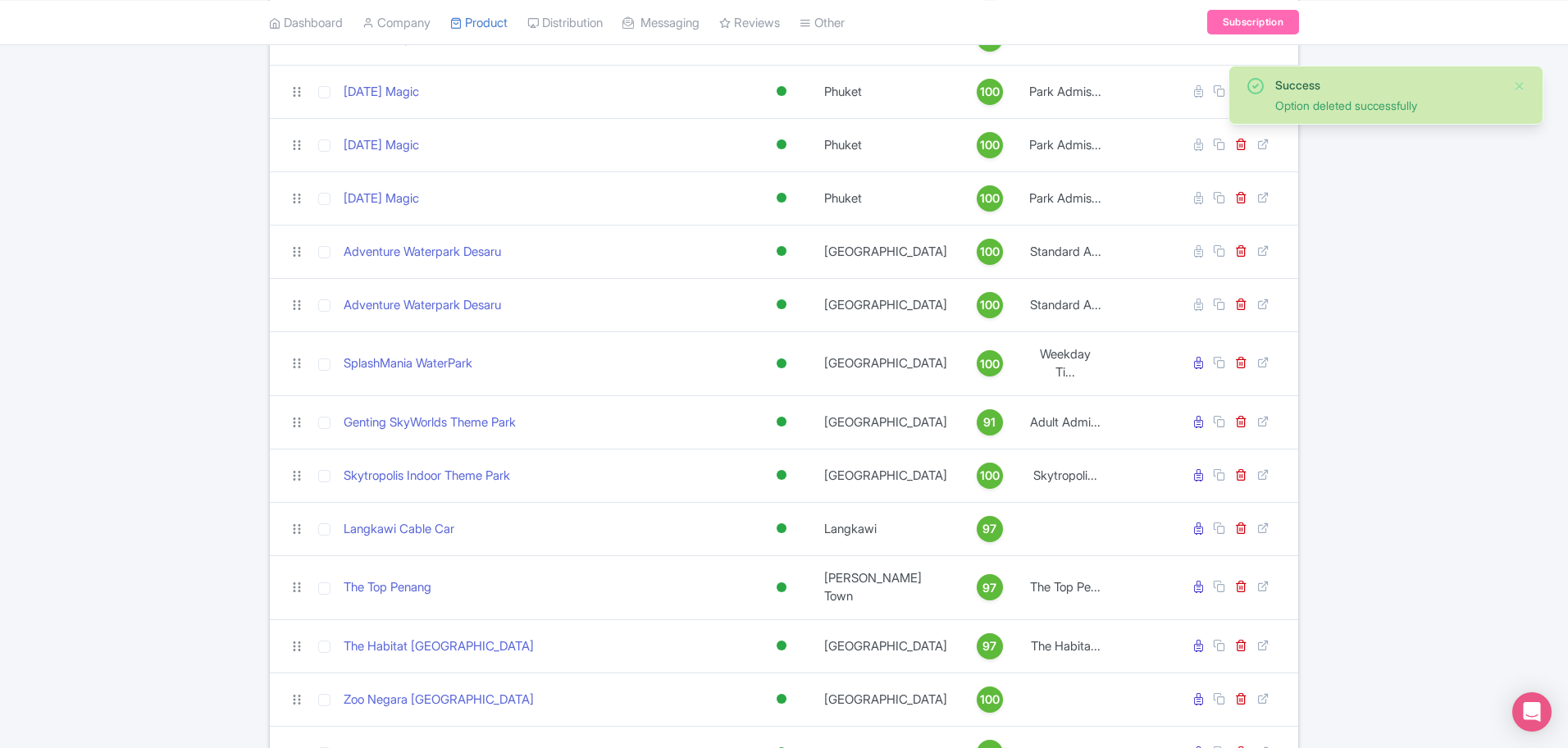
scroll to position [308, 0]
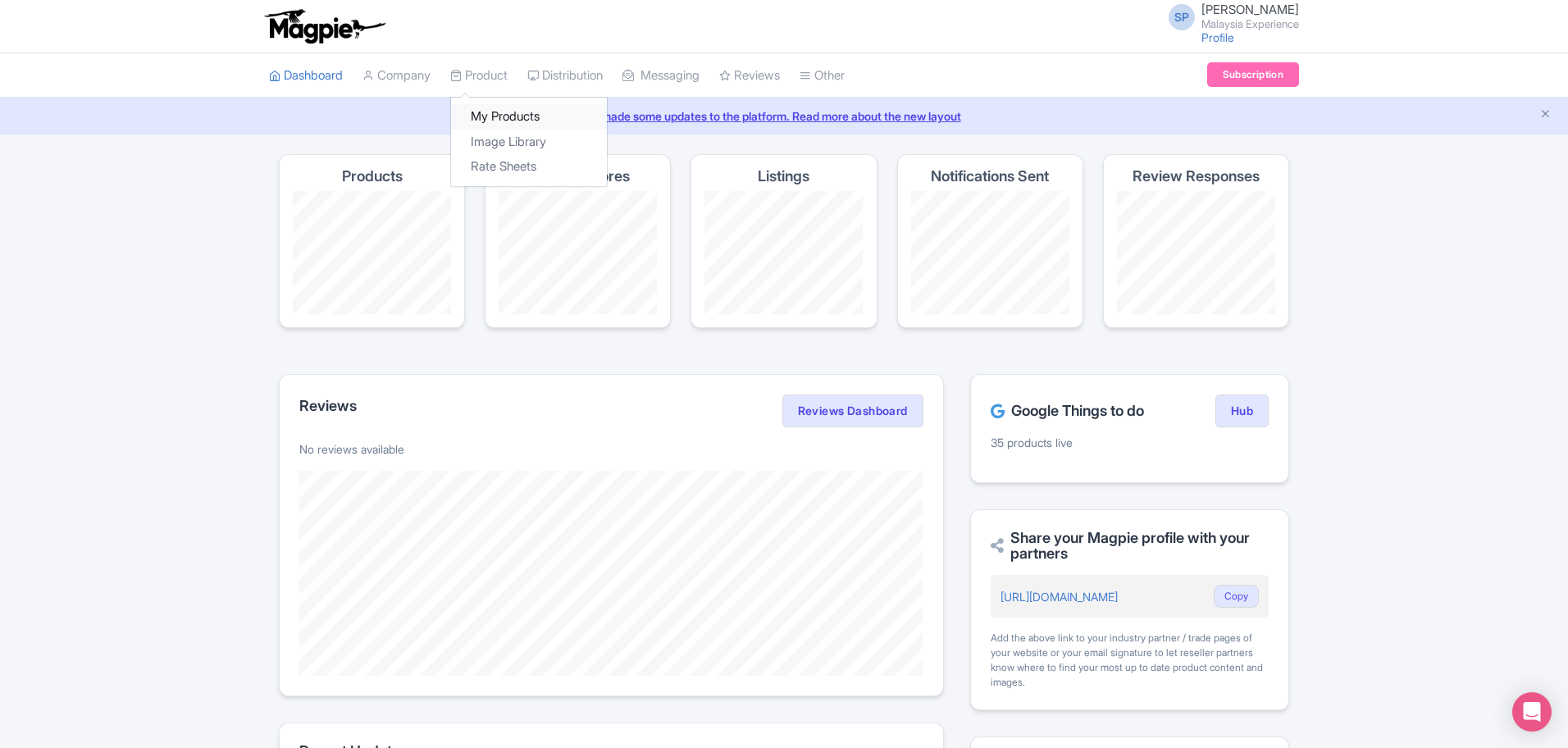
click at [502, 113] on link "My Products" at bounding box center [529, 116] width 156 height 25
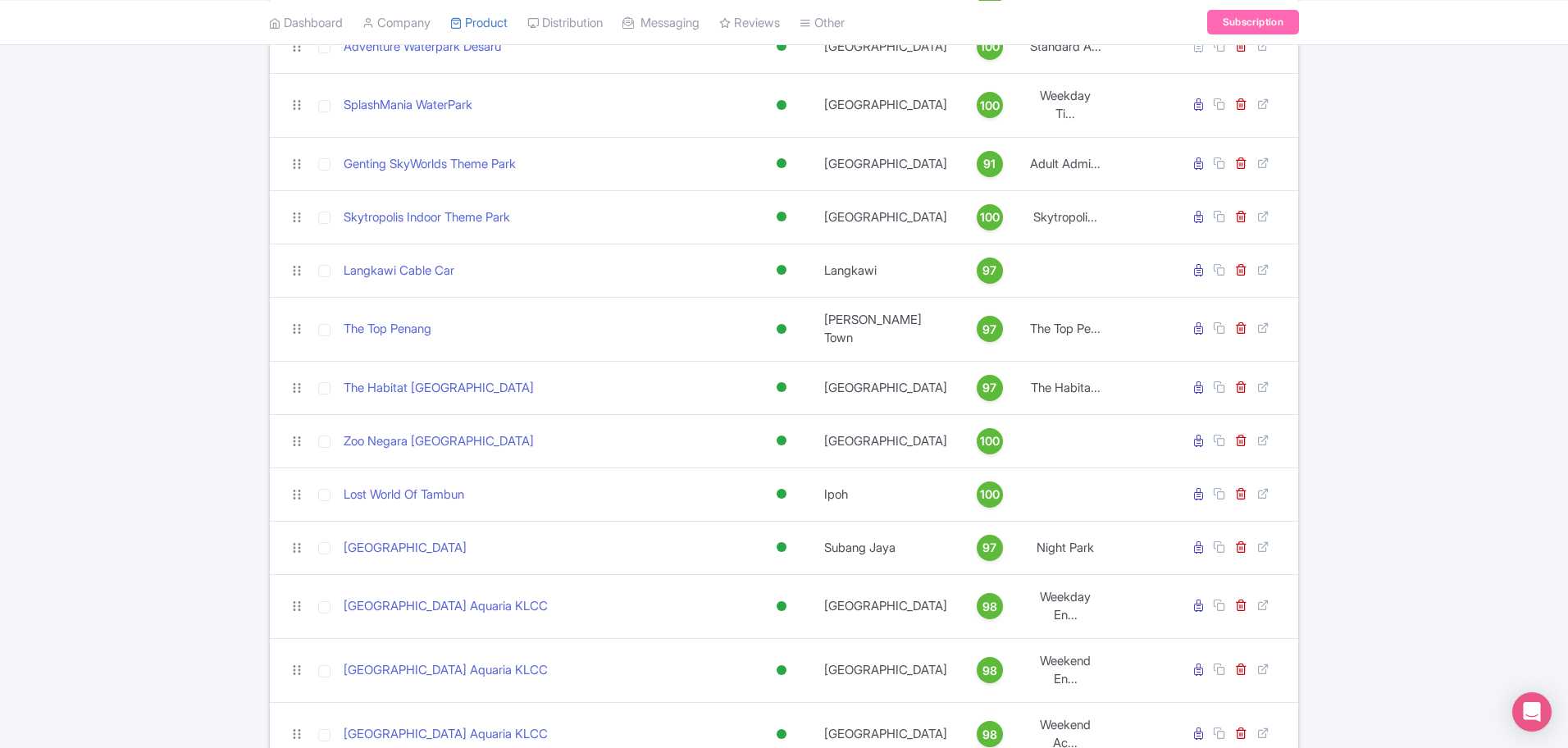
scroll to position [717, 0]
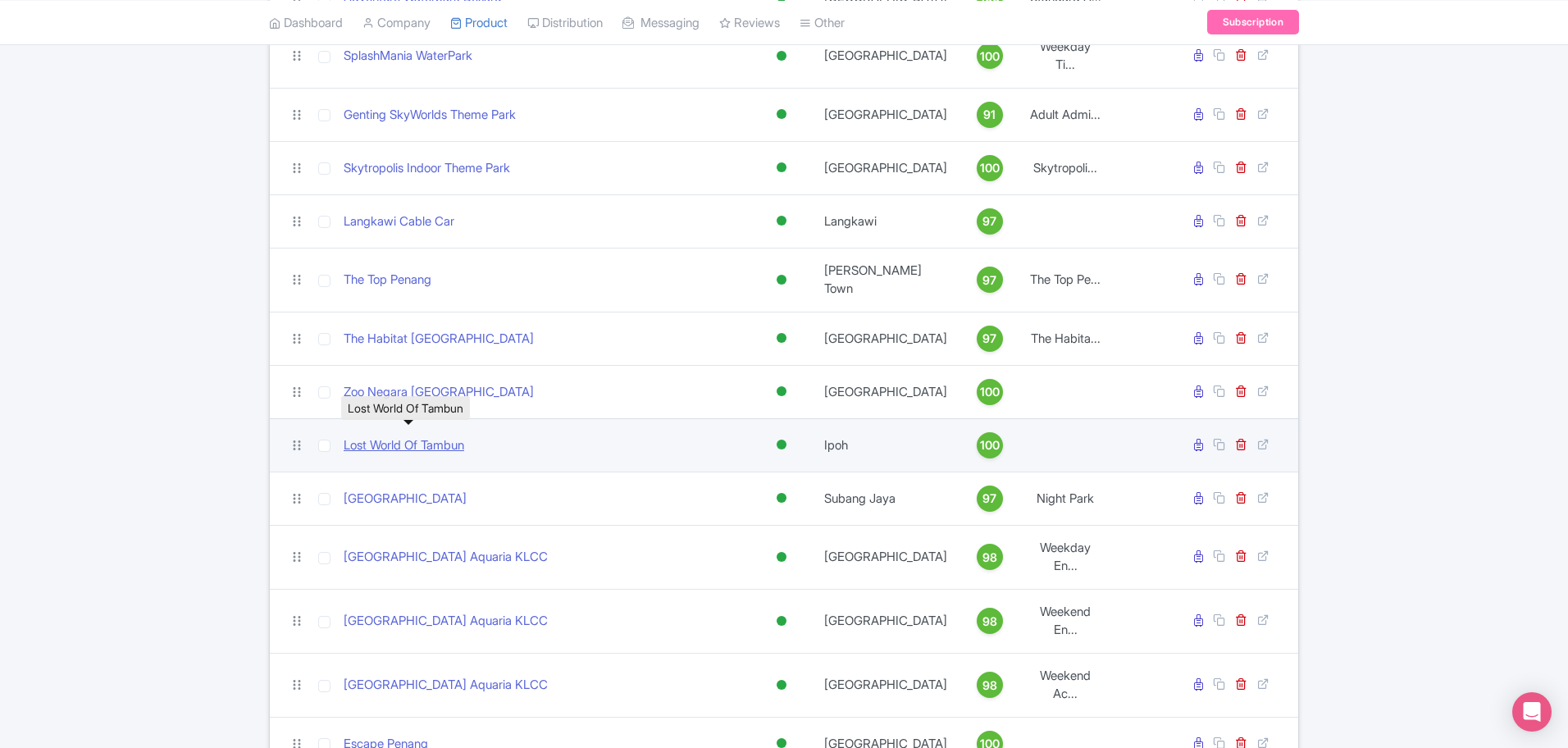
click at [408, 443] on link "Lost World Of Tambun" at bounding box center [404, 446] width 120 height 19
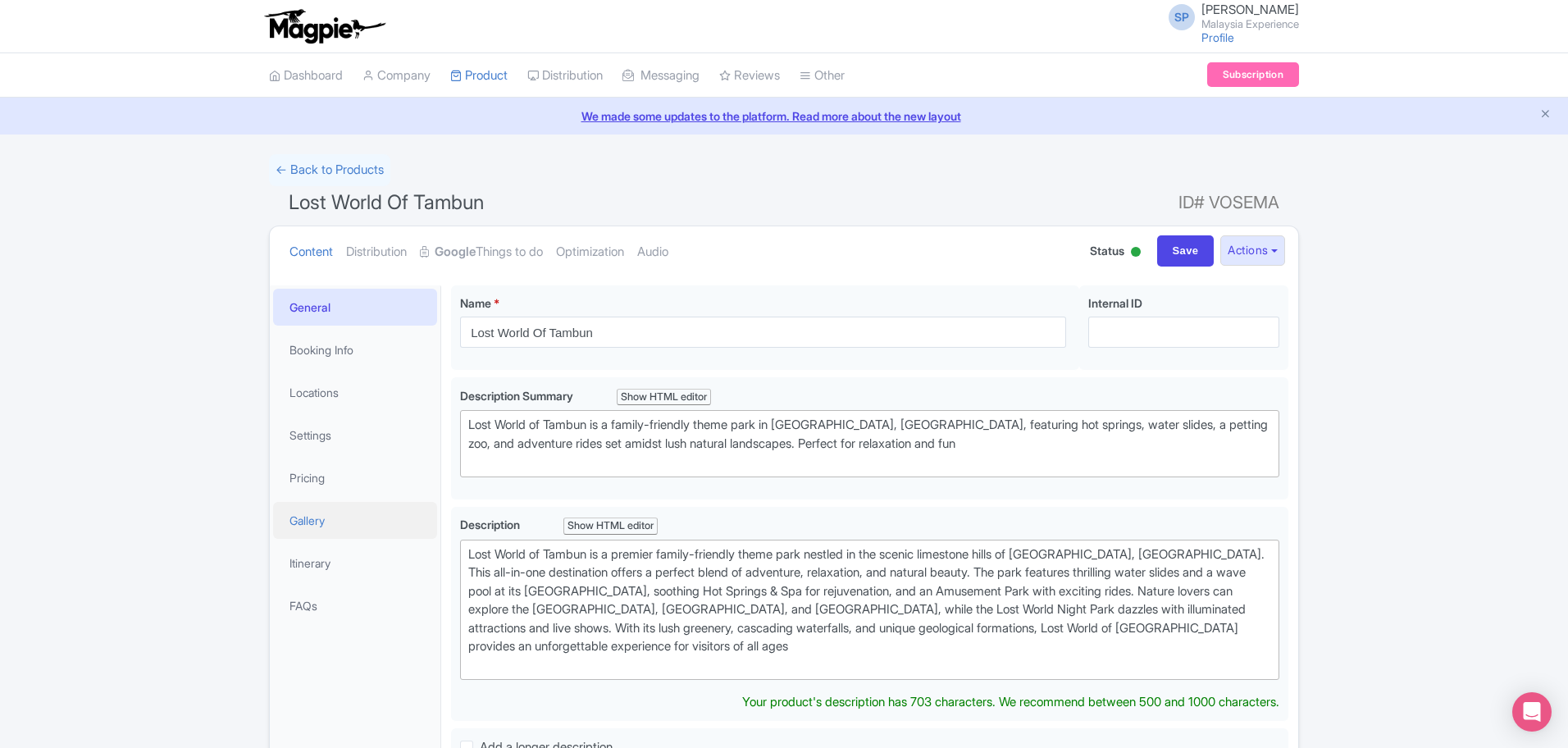
click at [322, 518] on link "Gallery" at bounding box center [355, 521] width 164 height 37
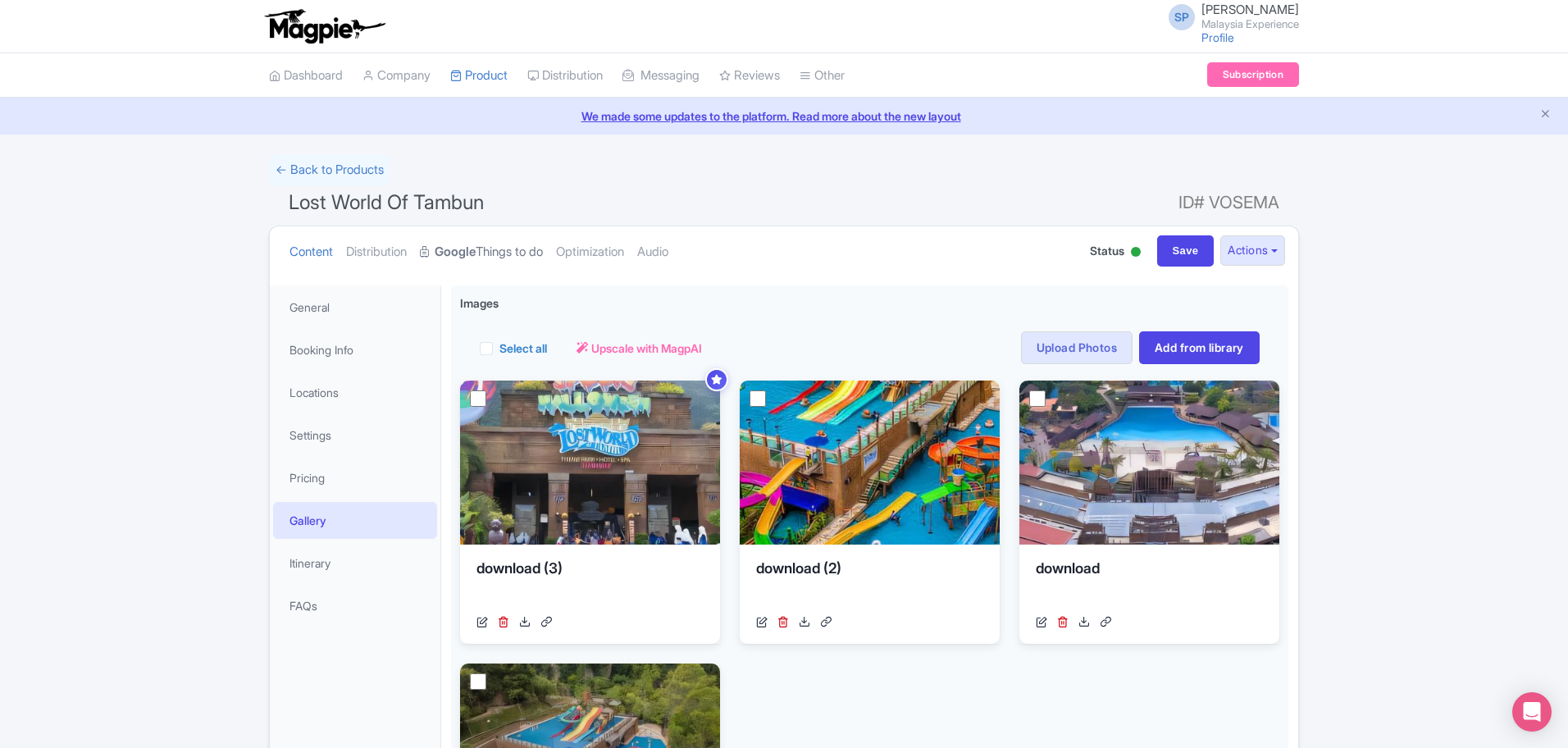
click at [543, 239] on link "Google Things to do" at bounding box center [481, 252] width 123 height 52
